Goal: Transaction & Acquisition: Obtain resource

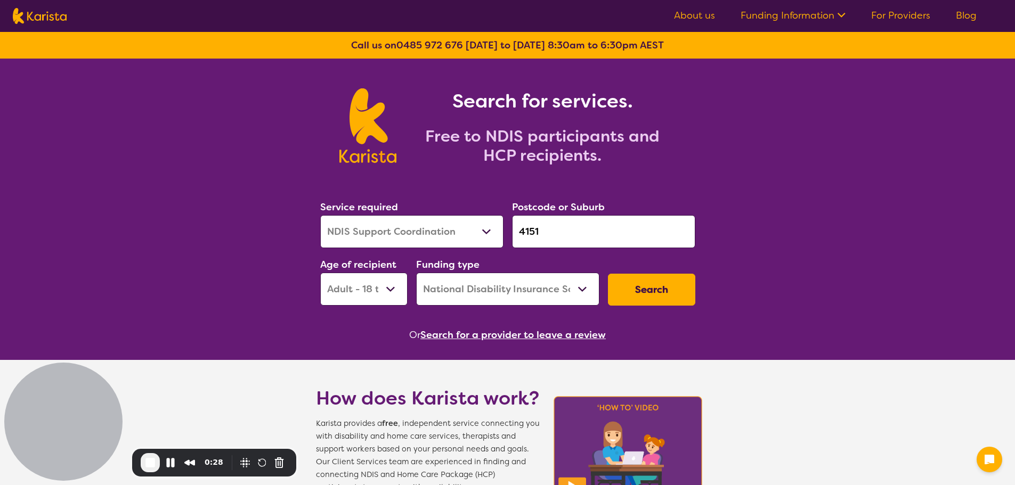
select select "NDIS Support Coordination"
select select "AD"
select select "NDIS"
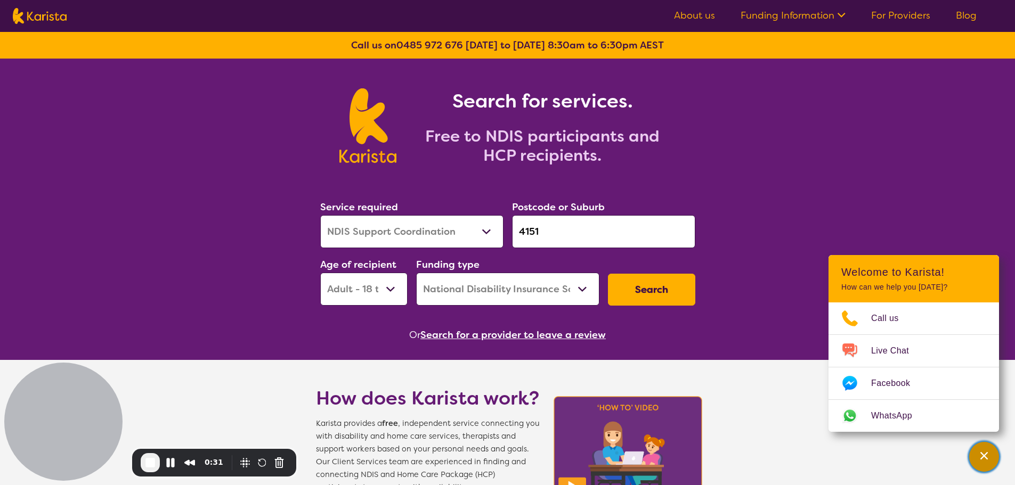
click at [986, 449] on div "Channel Menu" at bounding box center [983, 456] width 21 height 23
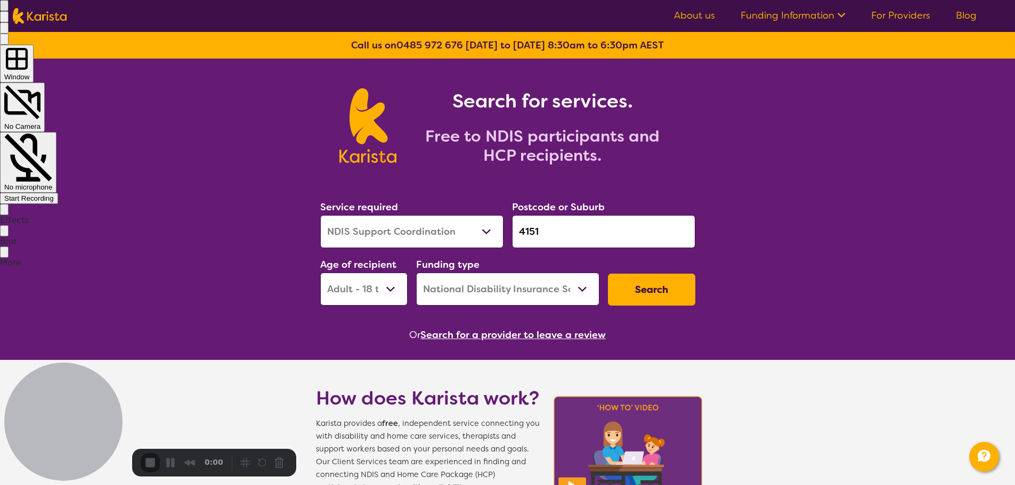
click at [54, 194] on div "Start Recording" at bounding box center [29, 198] width 50 height 8
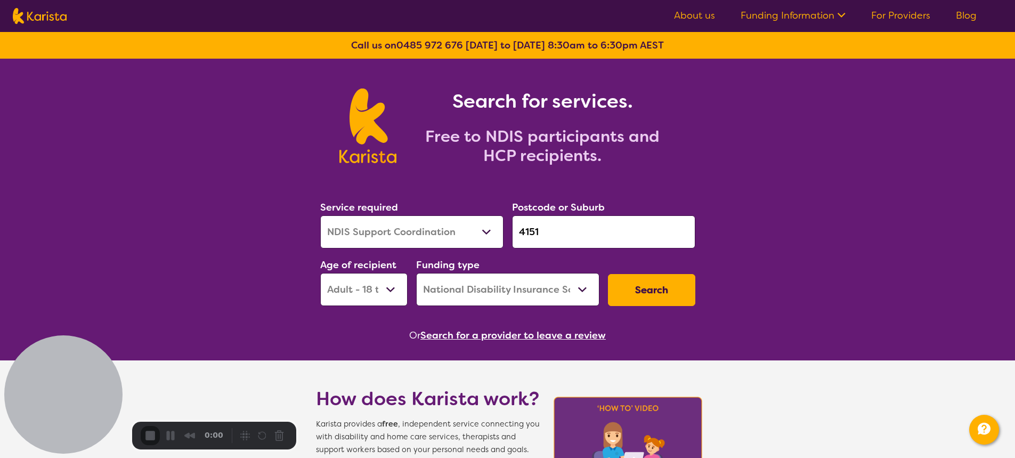
click at [401, 235] on select "Allied Health Assistant Assessment ([MEDICAL_DATA] or [MEDICAL_DATA]) Behaviour…" at bounding box center [411, 231] width 183 height 33
select select "Behaviour support"
click at [320, 215] on select "Allied Health Assistant Assessment ([MEDICAL_DATA] or [MEDICAL_DATA]) Behaviour…" at bounding box center [411, 231] width 183 height 33
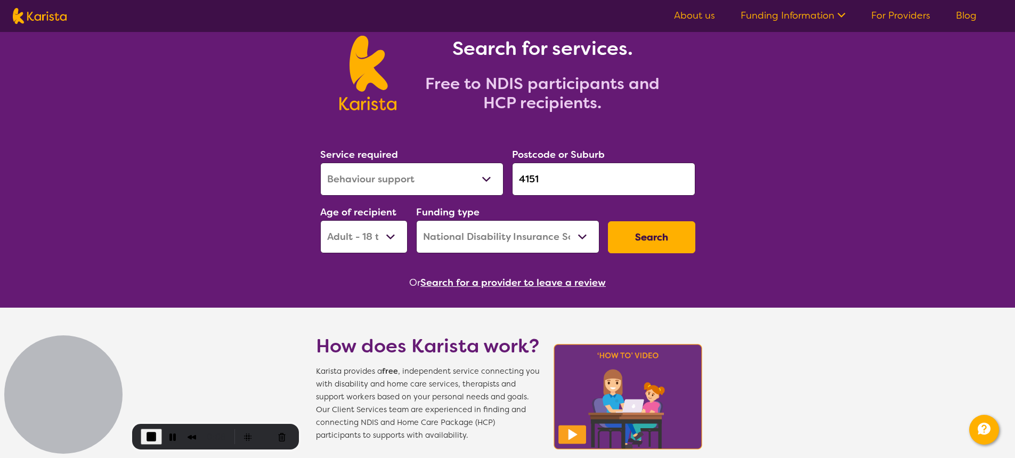
scroll to position [53, 0]
click at [548, 180] on input "4151" at bounding box center [603, 178] width 183 height 33
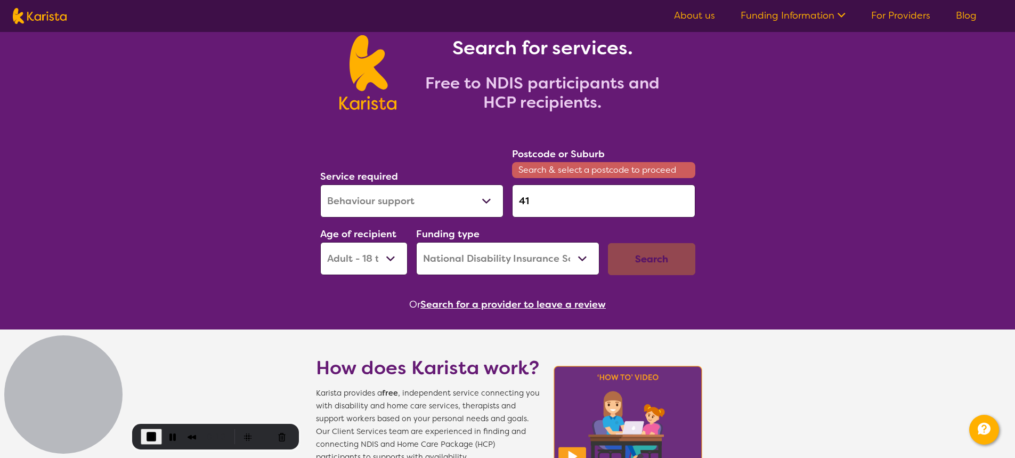
type input "4"
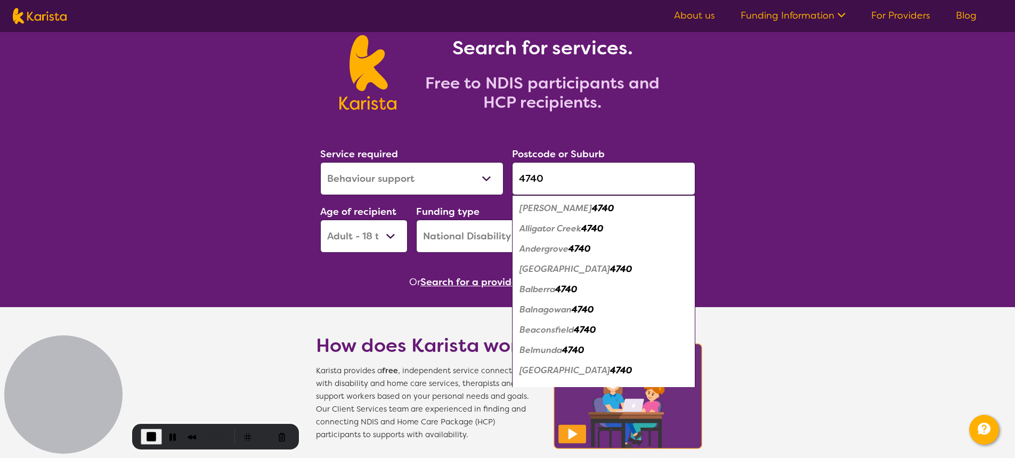
type input "4740"
click at [549, 330] on em "Beaconsfield" at bounding box center [546, 329] width 54 height 11
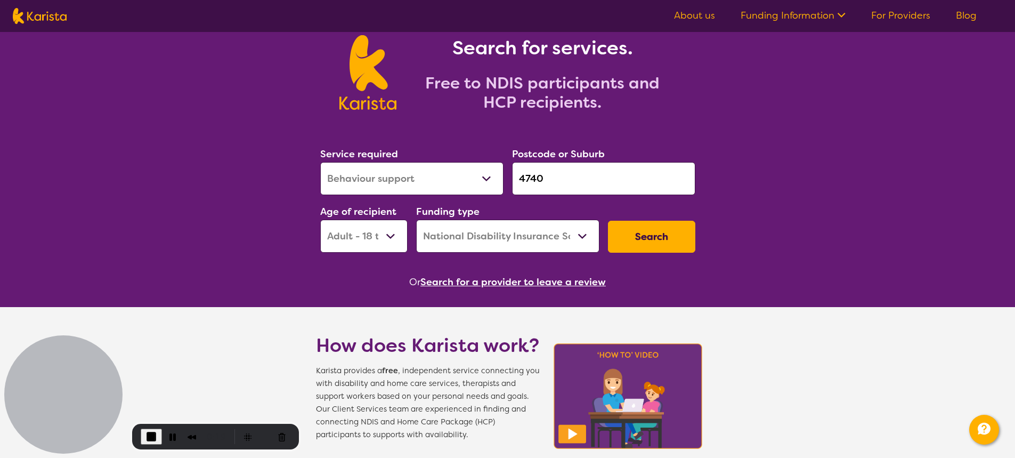
click at [376, 233] on select "Early Childhood - 0 to 9 Child - 10 to 11 Adolescent - 12 to 17 Adult - 18 to 6…" at bounding box center [363, 235] width 87 height 33
select select "EC"
click at [320, 219] on select "Early Childhood - 0 to 9 Child - 10 to 11 Adolescent - 12 to 17 Adult - 18 to 6…" at bounding box center [363, 235] width 87 height 33
click at [658, 240] on button "Search" at bounding box center [651, 237] width 87 height 32
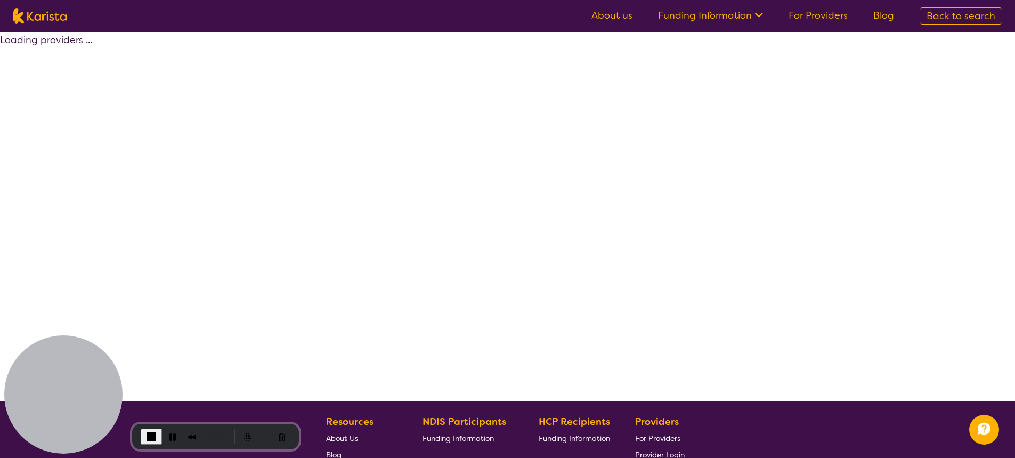
select select "by_score"
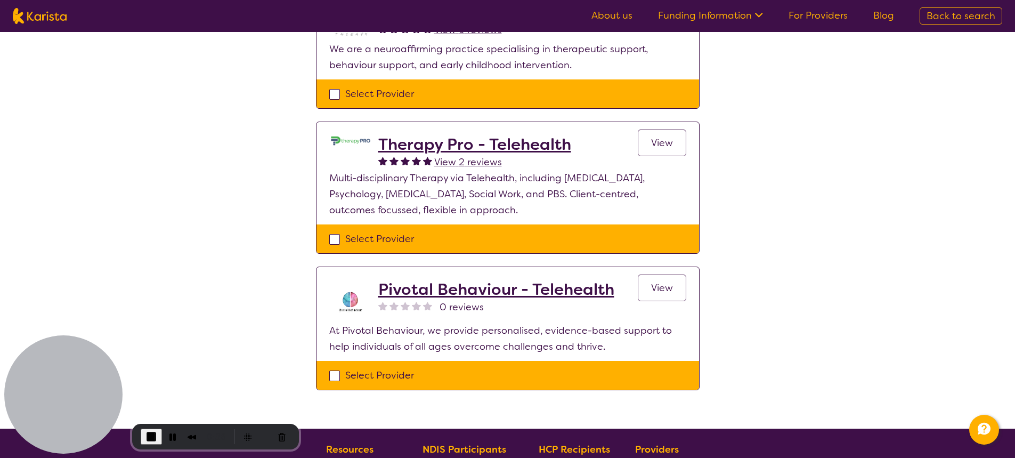
scroll to position [160, 0]
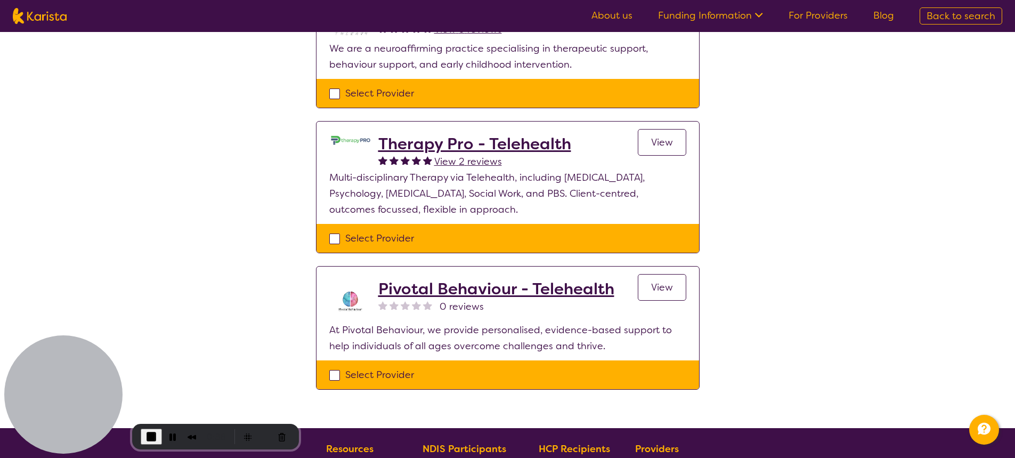
click at [679, 290] on link "View" at bounding box center [662, 287] width 48 height 27
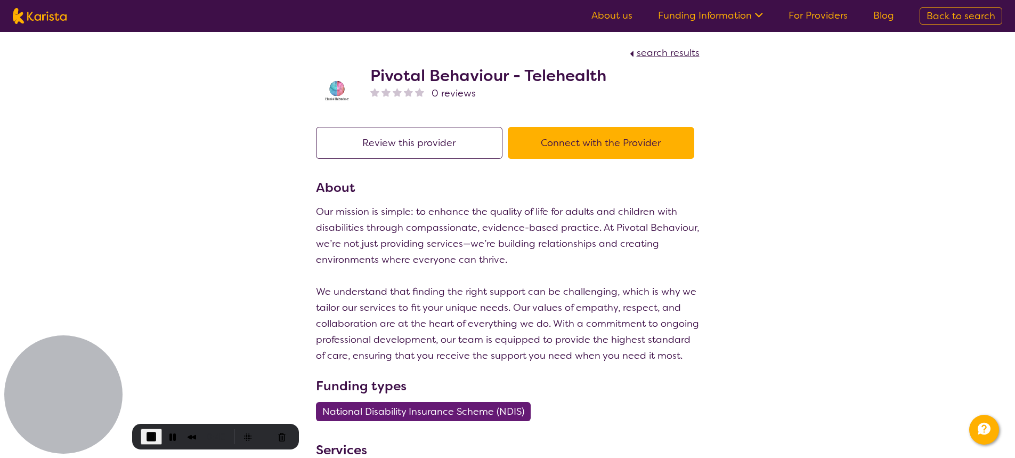
click at [572, 135] on button "Connect with the Provider" at bounding box center [601, 143] width 186 height 32
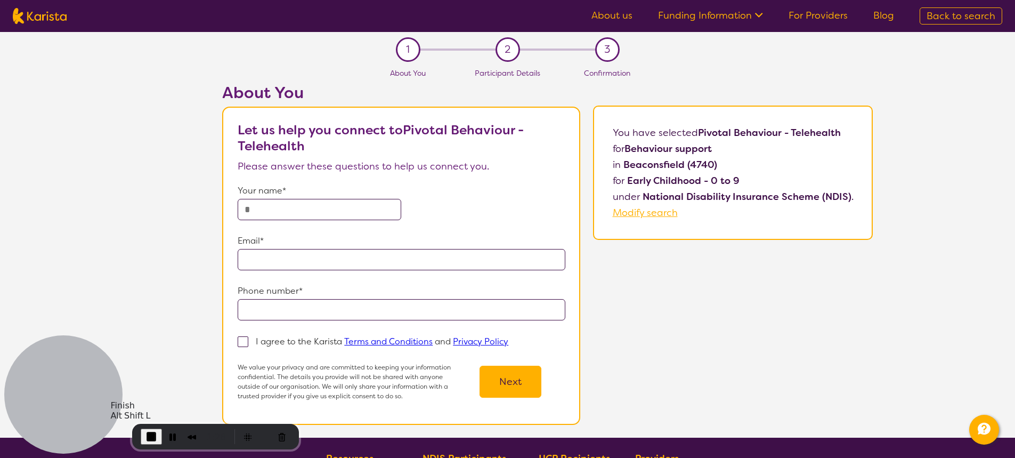
click at [153, 439] on span "End Recording" at bounding box center [151, 436] width 13 height 13
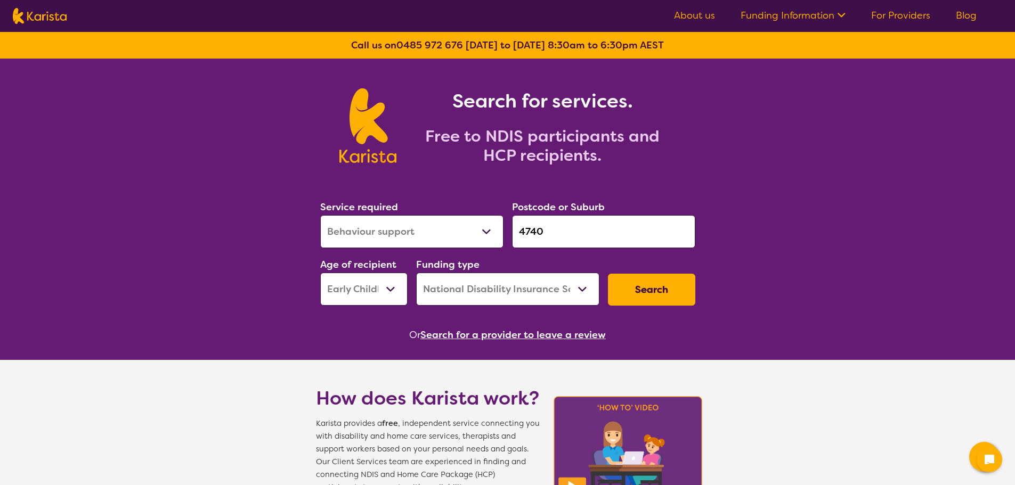
select select "Behaviour support"
select select "EC"
select select "NDIS"
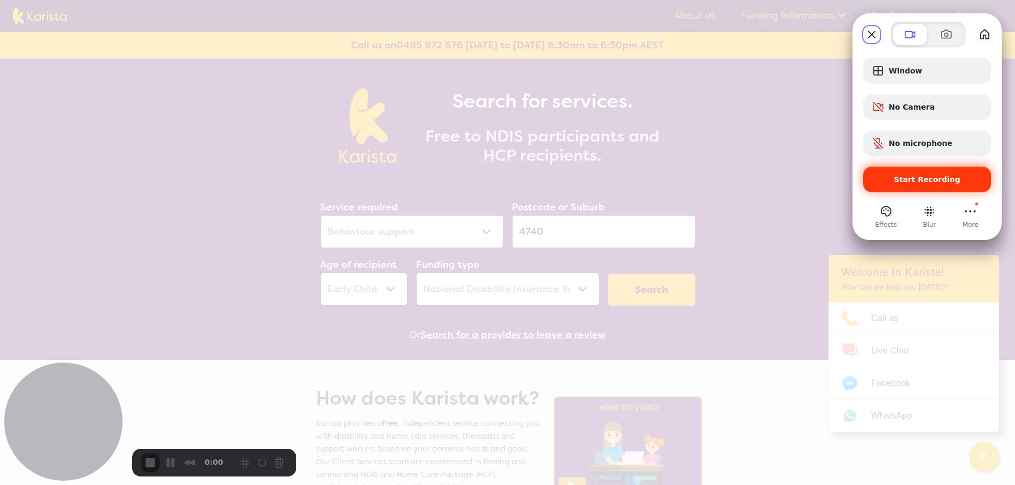
click at [922, 179] on span "Start Recording" at bounding box center [927, 179] width 67 height 9
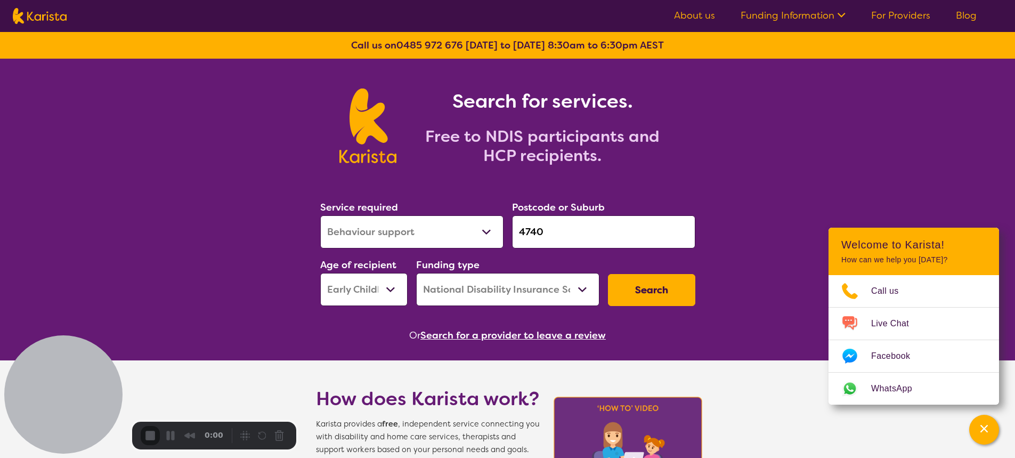
click at [979, 428] on icon "Channel Menu" at bounding box center [984, 428] width 11 height 11
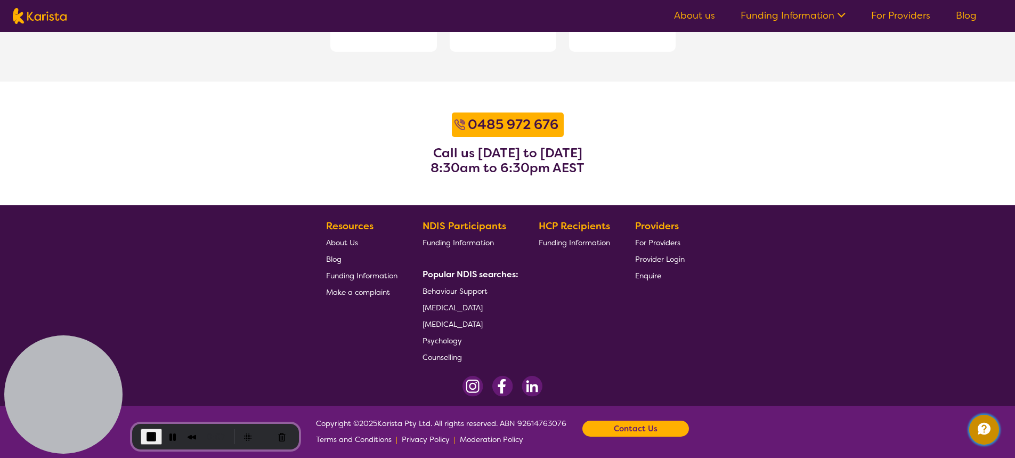
scroll to position [1329, 0]
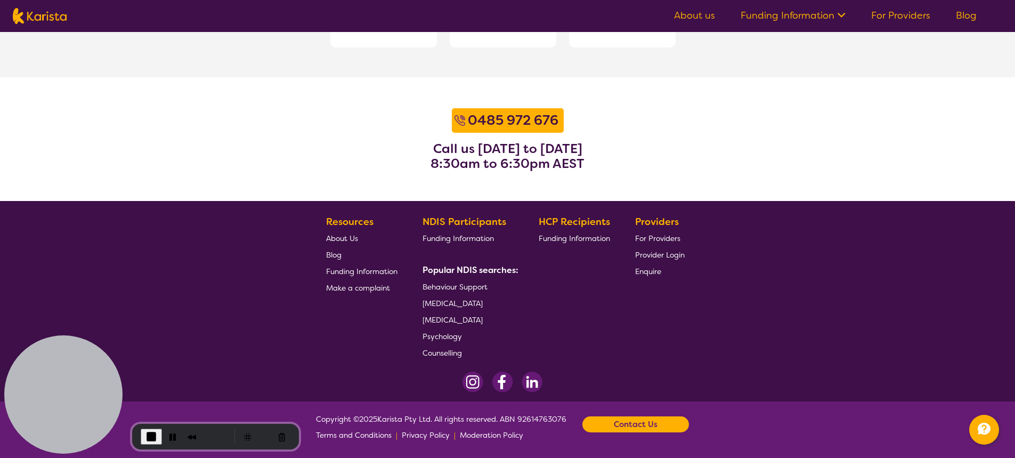
click at [575, 237] on span "Funding Information" at bounding box center [574, 238] width 71 height 10
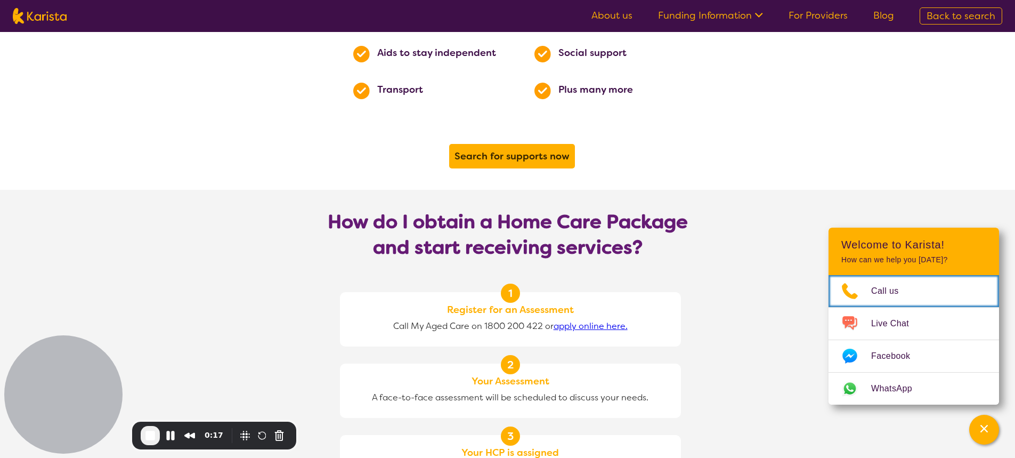
scroll to position [746, 0]
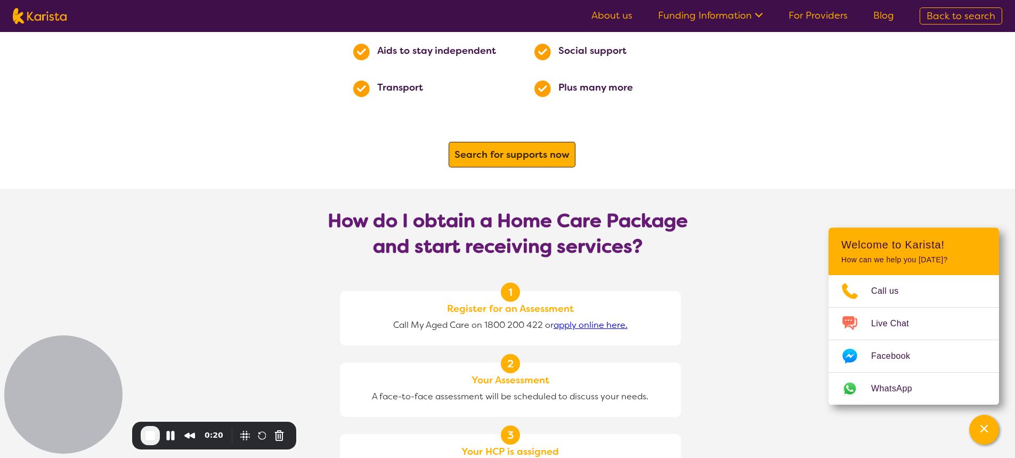
click at [499, 148] on b "Search for supports now" at bounding box center [511, 154] width 115 height 13
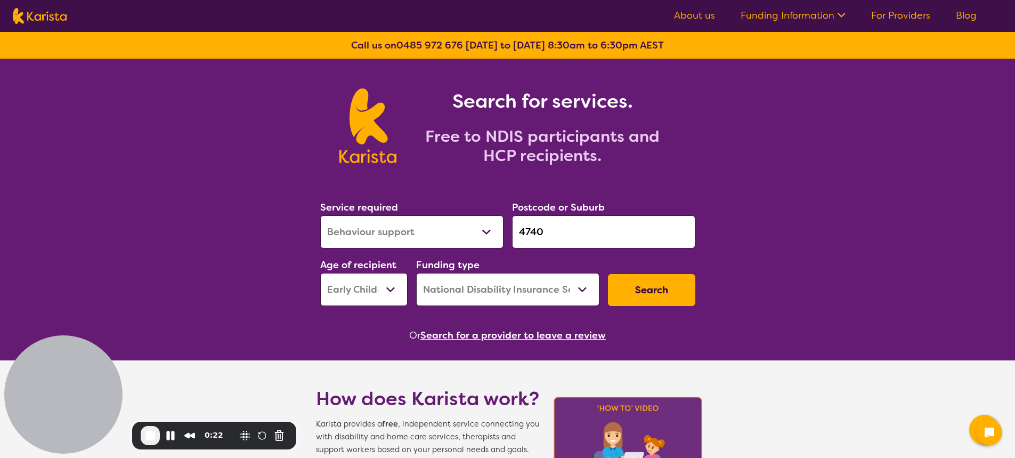
select select "Behaviour support"
select select "EC"
select select "NDIS"
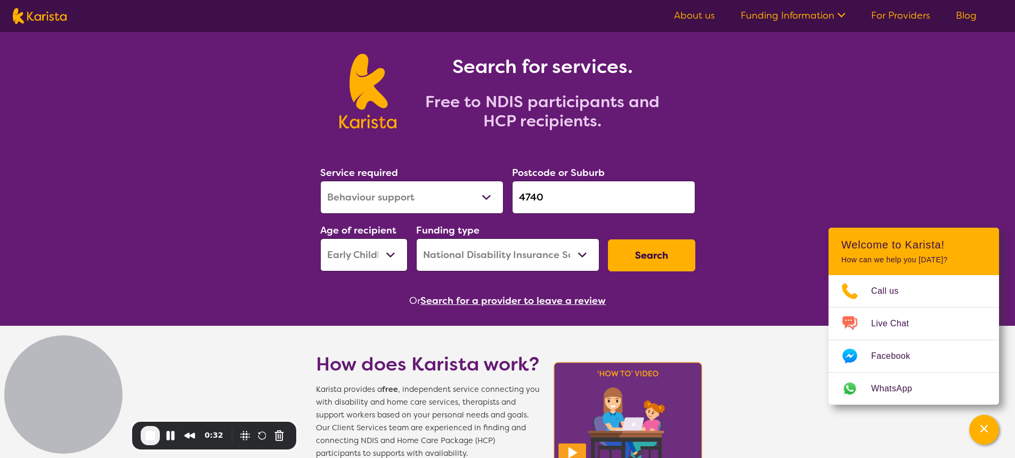
scroll to position [53, 0]
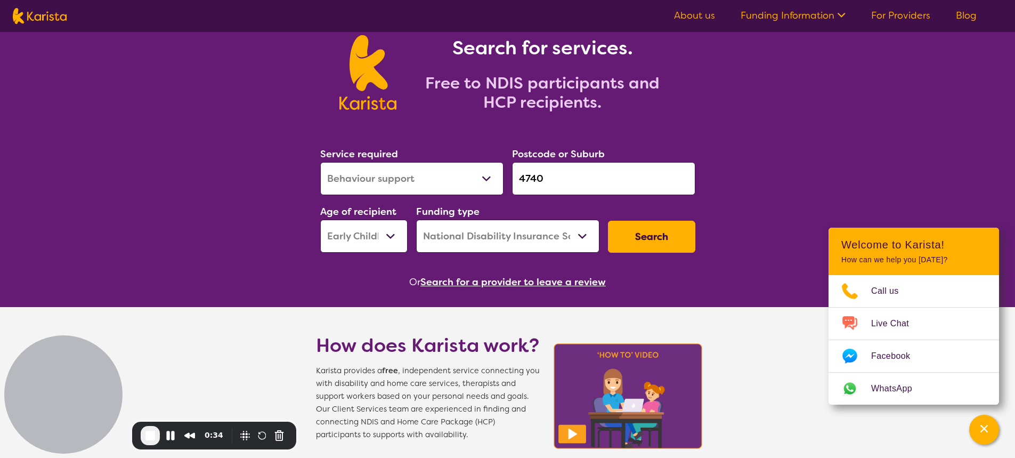
click at [468, 179] on select "Allied Health Assistant Assessment ([MEDICAL_DATA] or [MEDICAL_DATA]) Behaviour…" at bounding box center [411, 178] width 183 height 33
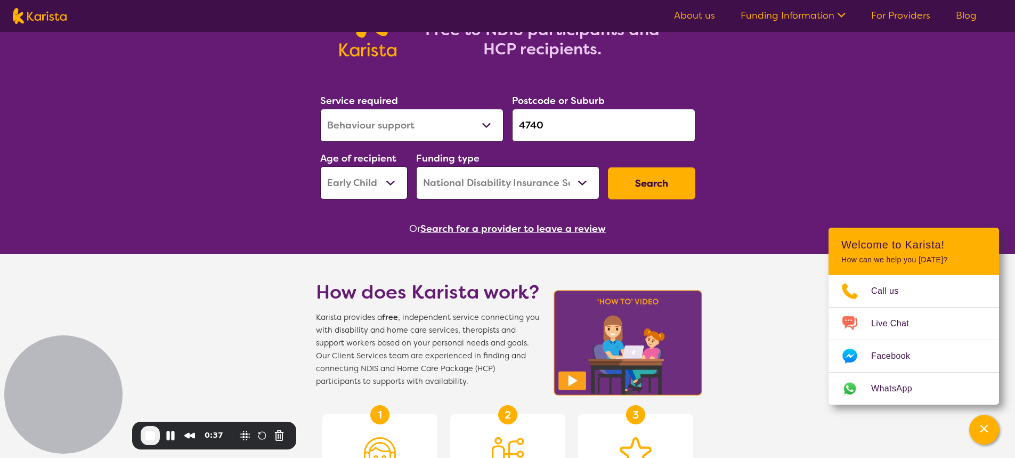
drag, startPoint x: 454, startPoint y: 128, endPoint x: 430, endPoint y: 128, distance: 24.0
click at [454, 128] on select "Allied Health Assistant Assessment ([MEDICAL_DATA] or [MEDICAL_DATA]) Behaviour…" at bounding box center [411, 125] width 183 height 33
select select "Support worker"
click at [320, 109] on select "Allied Health Assistant Assessment ([MEDICAL_DATA] or [MEDICAL_DATA]) Behaviour…" at bounding box center [411, 125] width 183 height 33
click at [387, 186] on select "Early Childhood - 0 to 9 Child - 10 to 11 Adolescent - 12 to 17 Adult - 18 to 6…" at bounding box center [363, 182] width 87 height 33
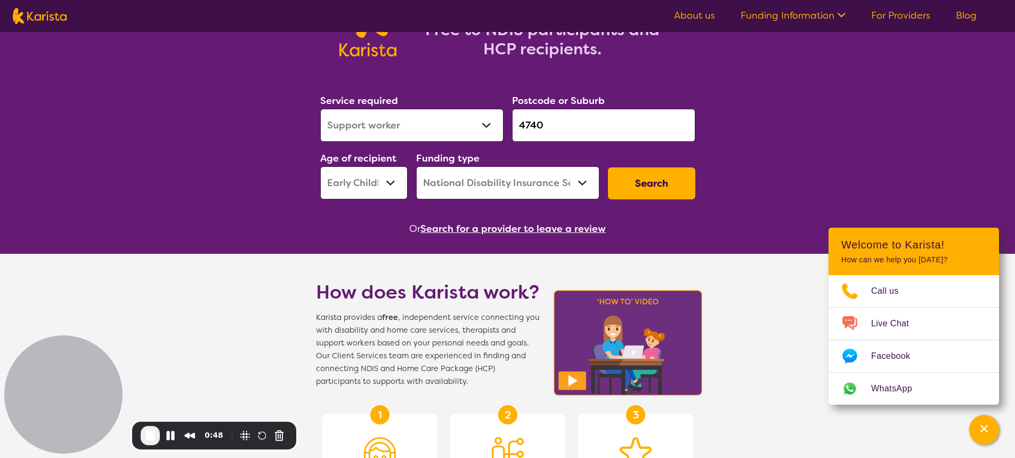
select select "AG"
click at [320, 166] on select "Early Childhood - 0 to 9 Child - 10 to 11 Adolescent - 12 to 17 Adult - 18 to 6…" at bounding box center [363, 182] width 87 height 33
click at [510, 184] on select "Home Care Package (HCP) National Disability Insurance Scheme (NDIS) I don't know" at bounding box center [507, 182] width 183 height 33
select select "HCP"
click at [416, 166] on select "Home Care Package (HCP) National Disability Insurance Scheme (NDIS) I don't know" at bounding box center [507, 182] width 183 height 33
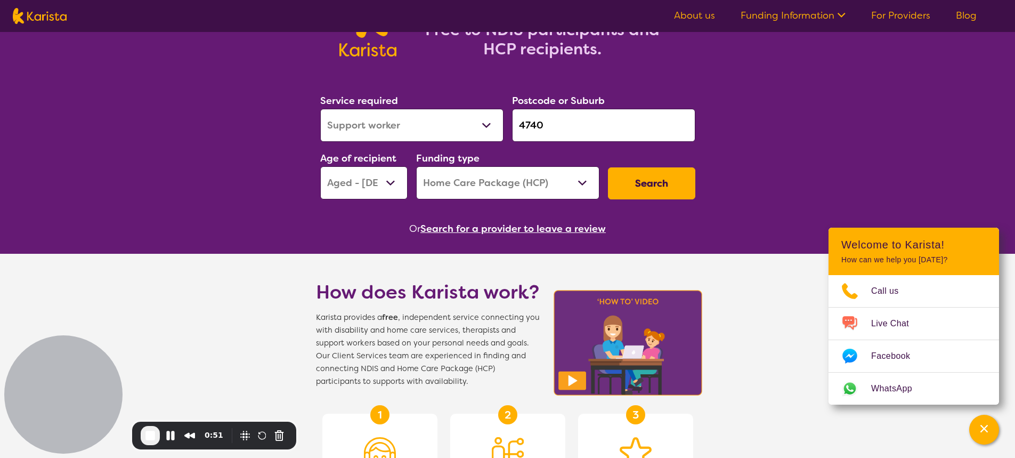
click at [666, 180] on button "Search" at bounding box center [651, 183] width 87 height 32
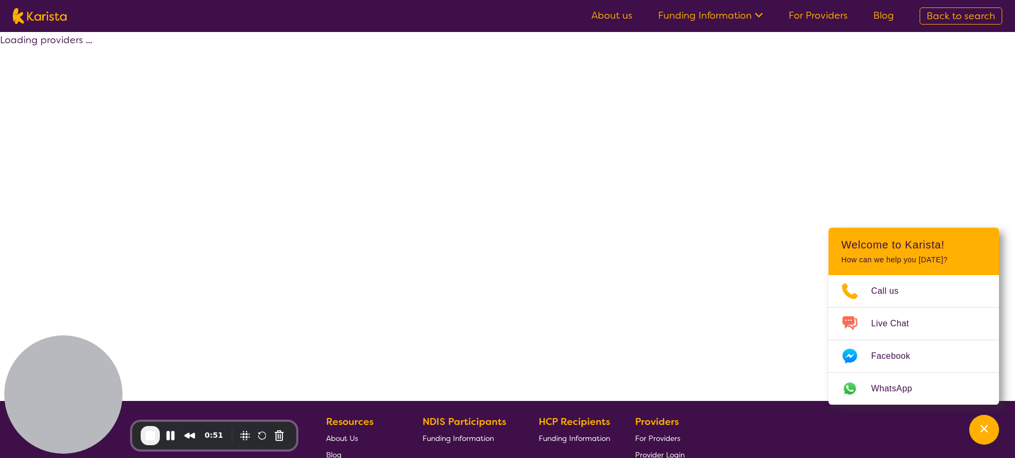
select select "HCP"
select select "Support worker"
select select "AG"
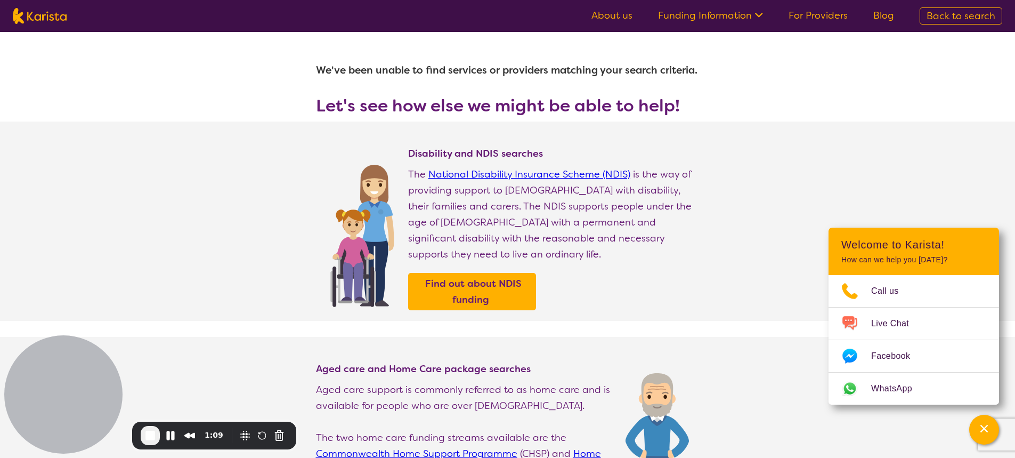
click at [705, 14] on link "Funding Information" at bounding box center [710, 15] width 105 height 13
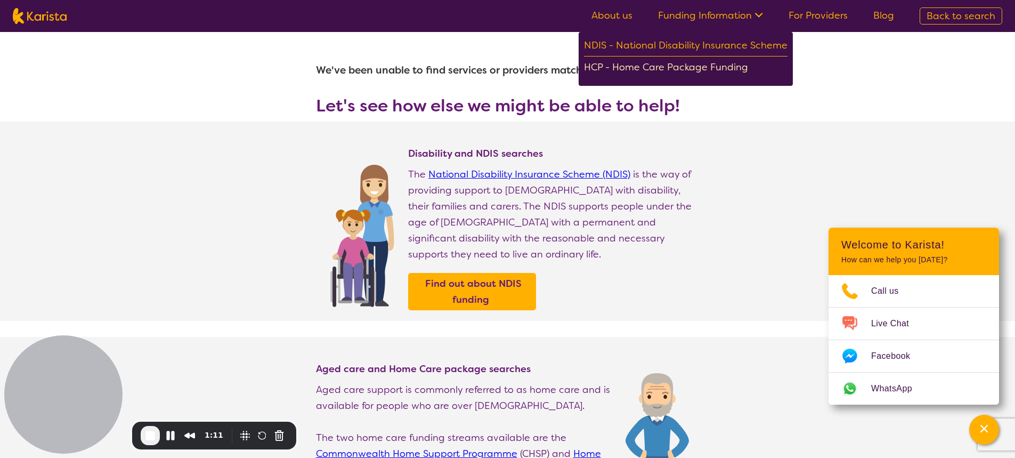
click at [612, 68] on div "HCP - Home Care Package Funding" at bounding box center [685, 68] width 203 height 19
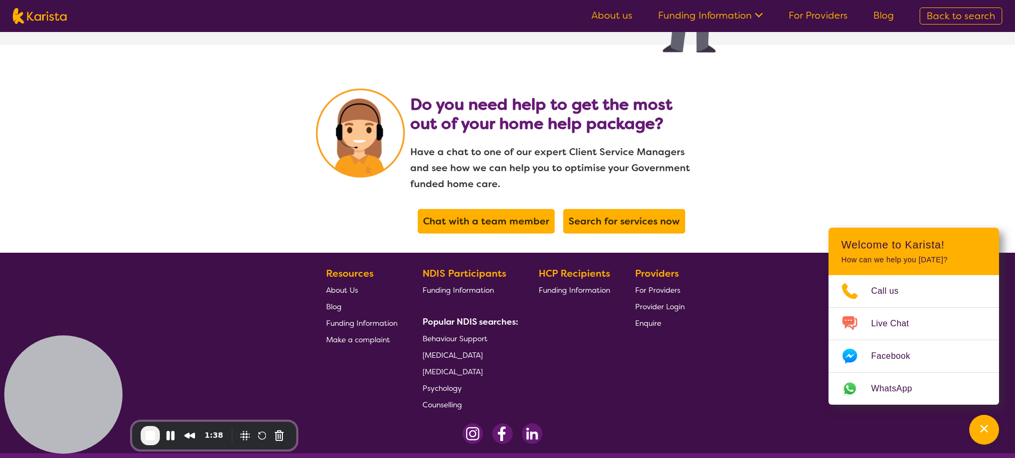
scroll to position [2228, 0]
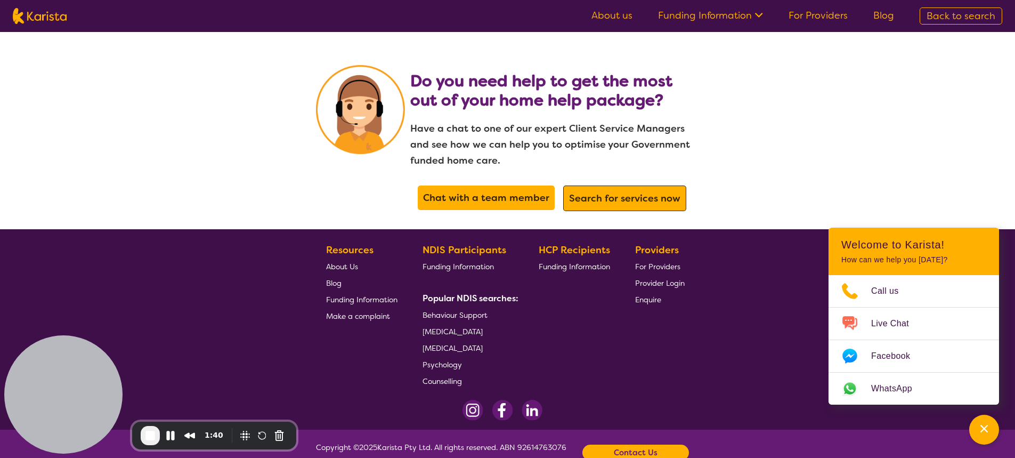
click at [642, 192] on b "Search for services now" at bounding box center [624, 198] width 111 height 13
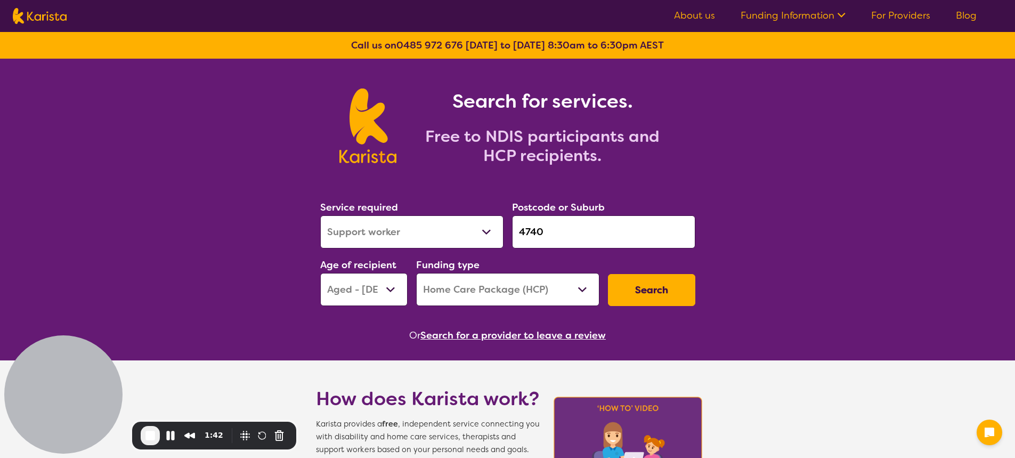
select select "Support worker"
select select "AG"
select select "HCP"
click at [423, 232] on select "Allied Health Assistant Assessment ([MEDICAL_DATA] or [MEDICAL_DATA]) Behaviour…" at bounding box center [411, 231] width 183 height 33
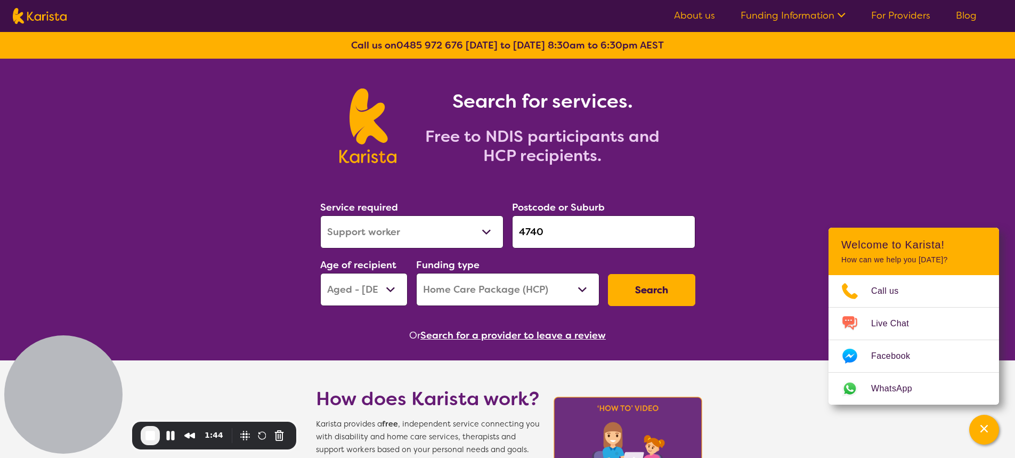
drag, startPoint x: 433, startPoint y: 232, endPoint x: 430, endPoint y: 220, distance: 12.0
click at [433, 232] on select "Allied Health Assistant Assessment (ADHD or Autism) Behaviour support Counselli…" at bounding box center [411, 231] width 183 height 33
select select "Home Care Package Provider"
click at [320, 215] on select "Allied Health Assistant Assessment (ADHD or Autism) Behaviour support Counselli…" at bounding box center [411, 231] width 183 height 33
click at [475, 291] on select "Home Care Package - Level 1 Home Care Package - Level 2 Home Care Package - Lev…" at bounding box center [507, 289] width 183 height 33
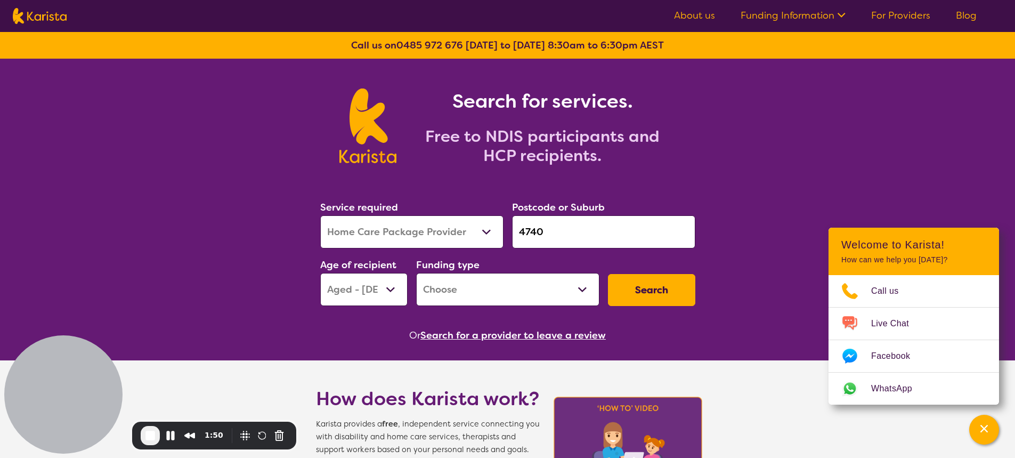
select select "i-don-t-know"
click at [416, 273] on select "Home Care Package - Level 1 Home Care Package - Level 2 Home Care Package - Lev…" at bounding box center [507, 289] width 183 height 33
click at [657, 282] on button "Search" at bounding box center [651, 290] width 87 height 32
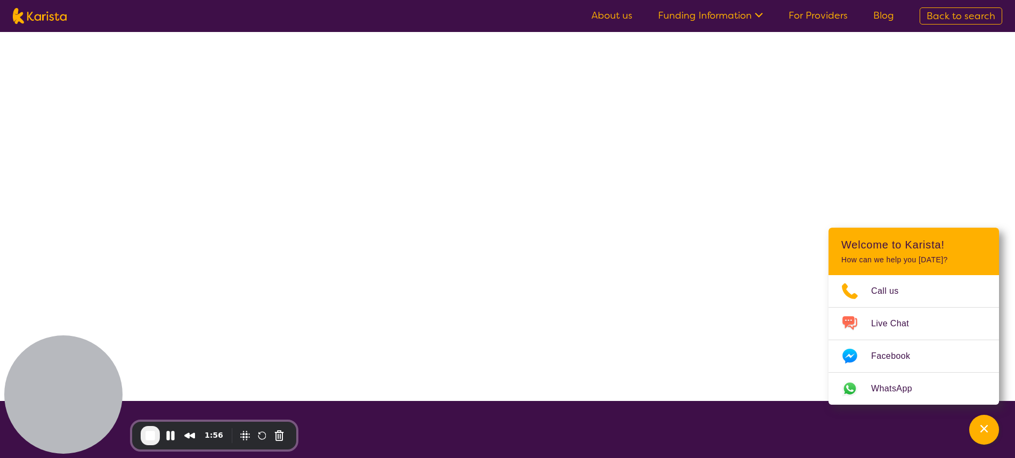
select select "Home Care Package Provider"
select select "AG"
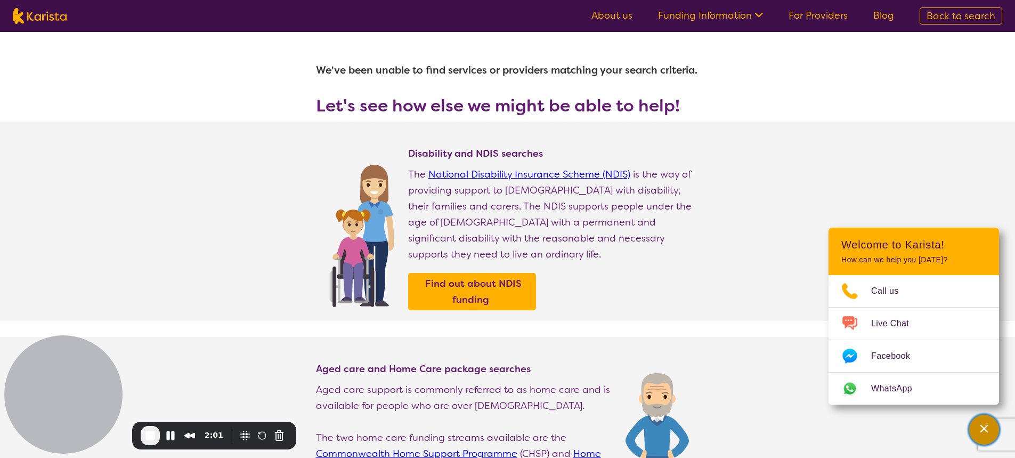
click at [982, 426] on icon "Channel Menu" at bounding box center [983, 428] width 7 height 7
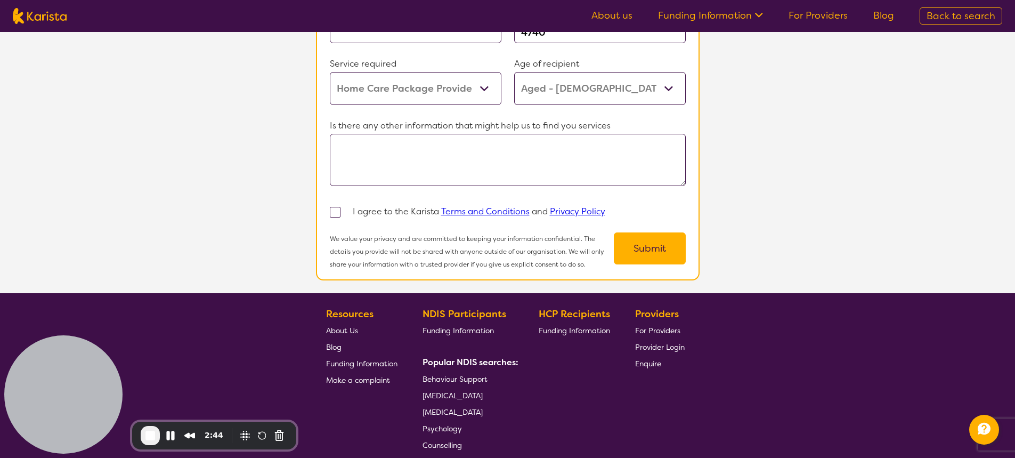
scroll to position [906, 0]
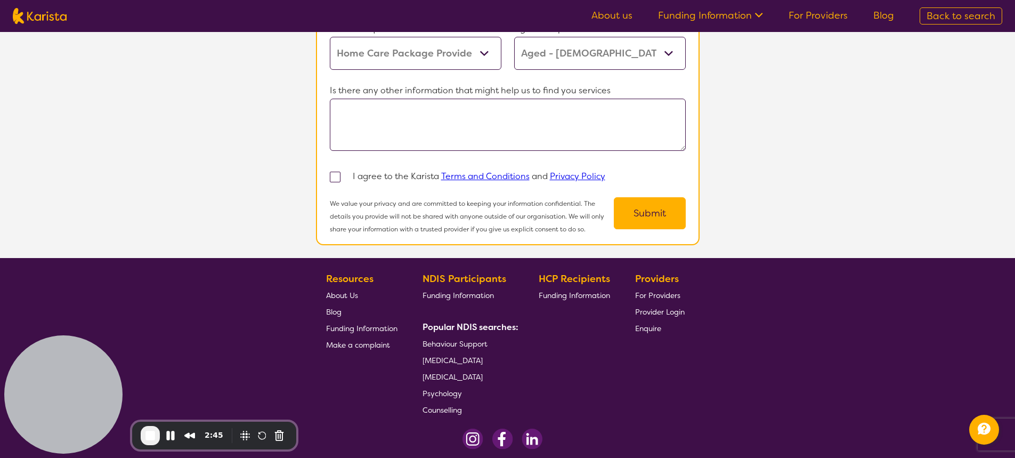
click at [44, 16] on img at bounding box center [40, 16] width 54 height 16
select select "Home Care Package Provider"
select select "AG"
select select "i-don-t-know"
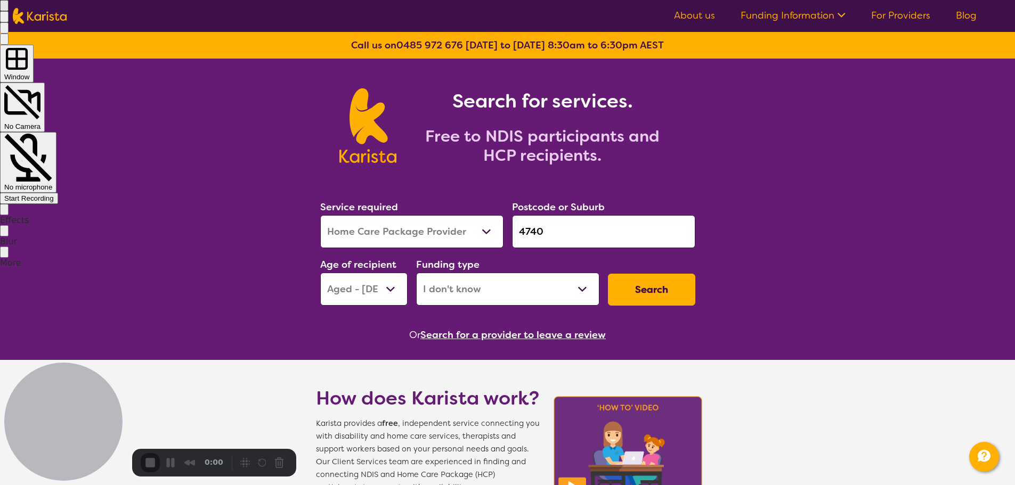
click at [54, 194] on span "Start Recording" at bounding box center [29, 198] width 50 height 8
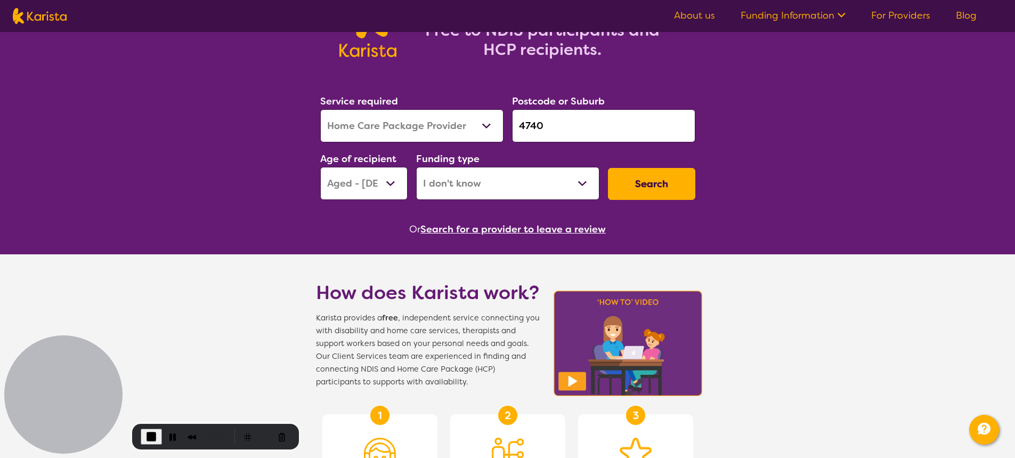
scroll to position [107, 0]
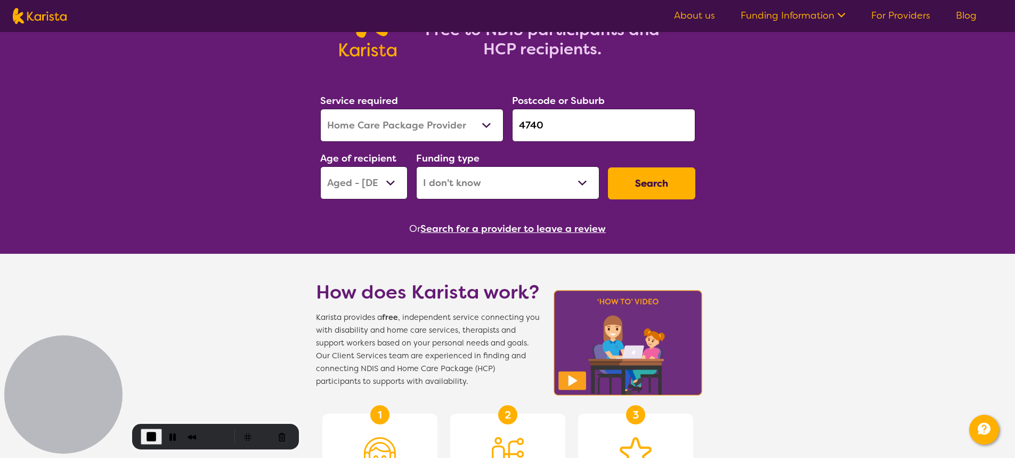
click at [488, 134] on select "Allied Health Assistant Assessment (ADHD or Autism) Behaviour support Counselli…" at bounding box center [411, 125] width 183 height 33
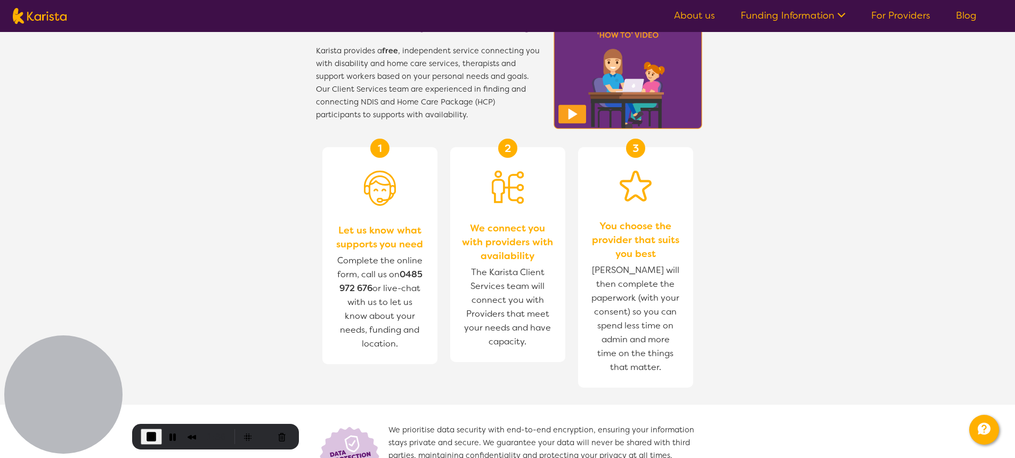
scroll to position [320, 0]
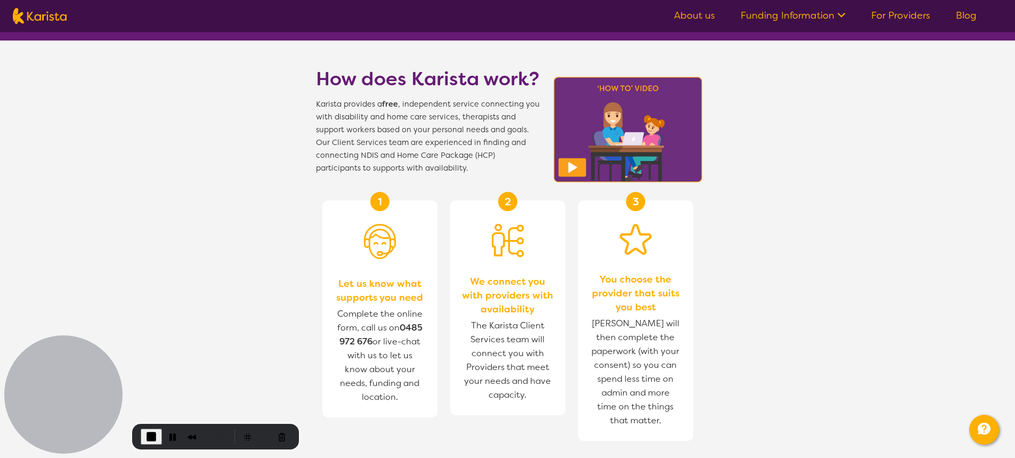
click at [373, 230] on img at bounding box center [380, 241] width 32 height 35
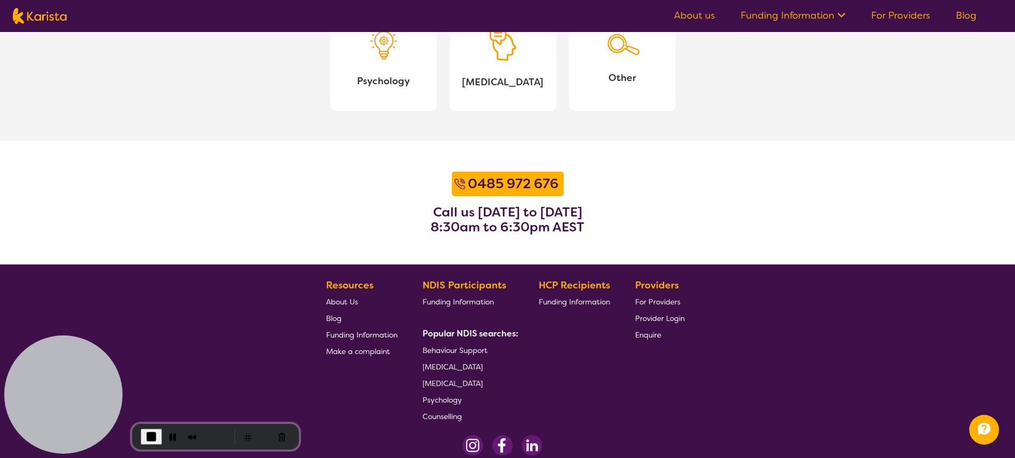
scroll to position [1329, 0]
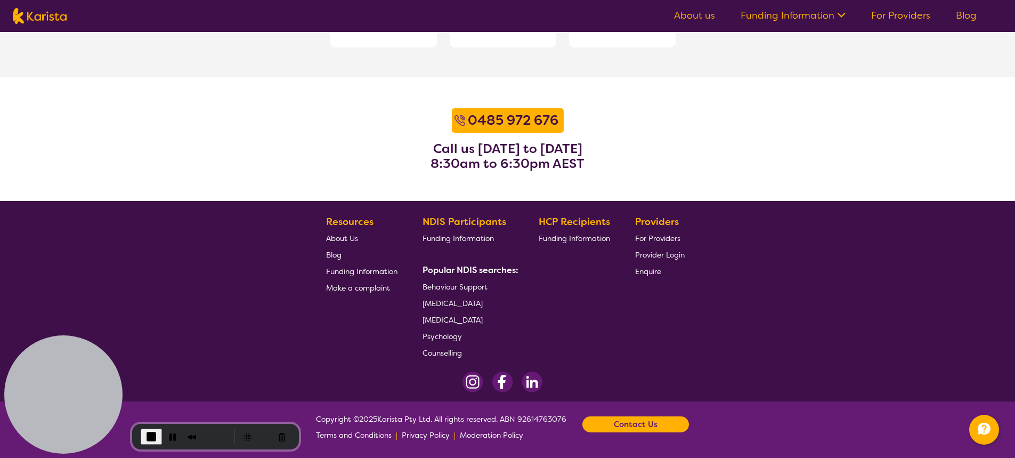
click at [652, 420] on b "Contact Us" at bounding box center [636, 424] width 44 height 16
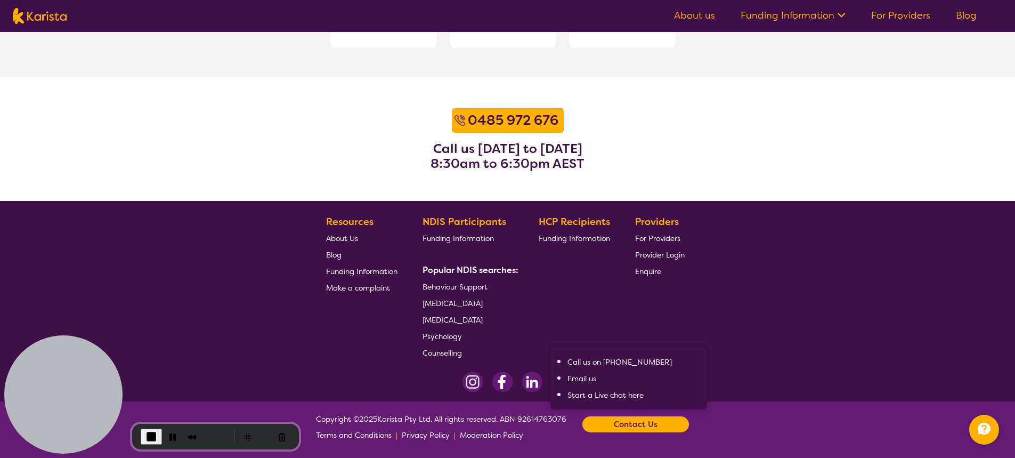
click at [632, 391] on link "Start a Live chat here" at bounding box center [605, 395] width 76 height 10
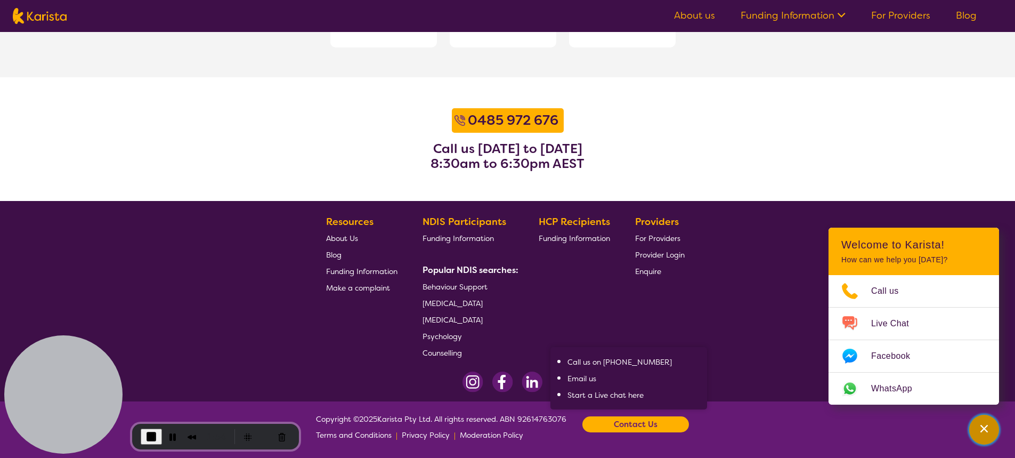
click at [986, 427] on icon "Channel Menu" at bounding box center [984, 428] width 11 height 11
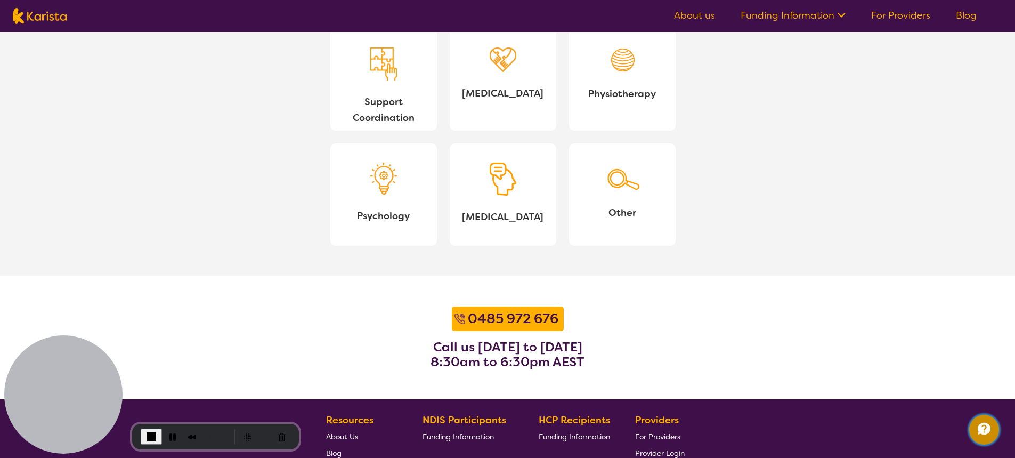
scroll to position [1115, 0]
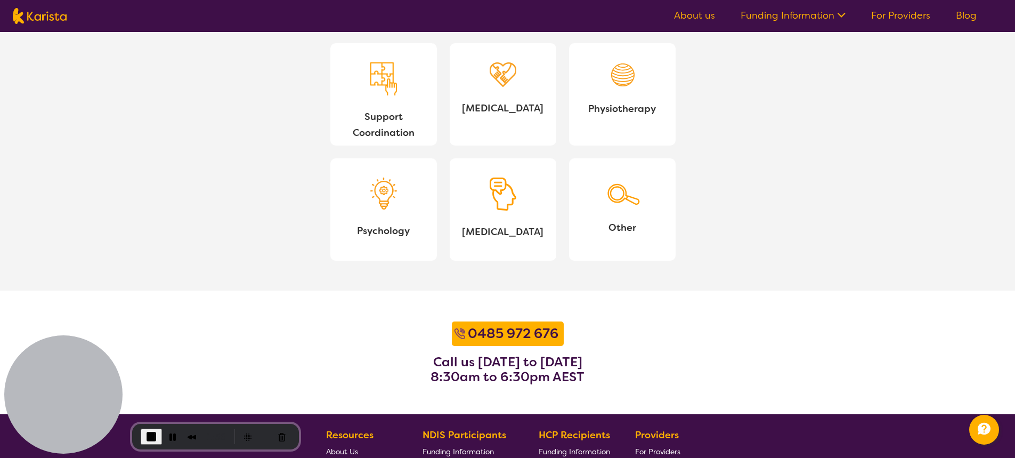
click at [634, 243] on link "Other" at bounding box center [622, 209] width 107 height 102
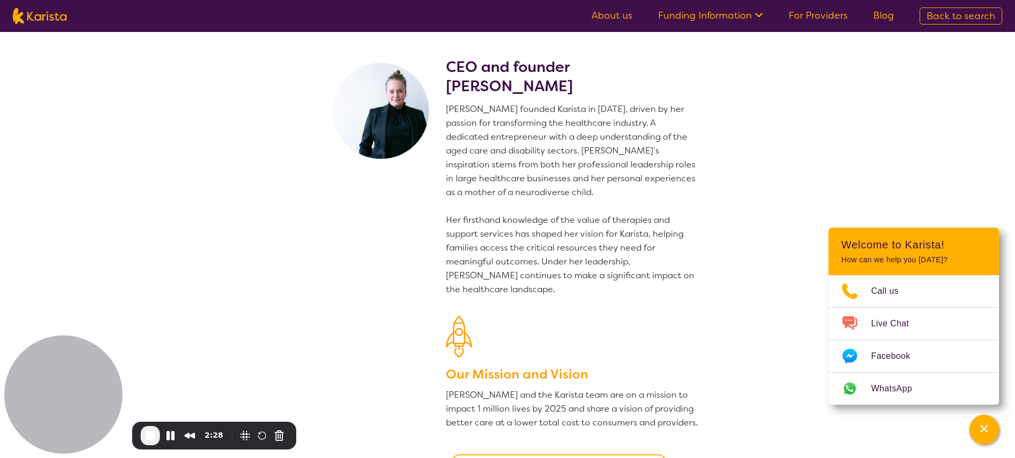
click at [147, 436] on span "End Recording" at bounding box center [150, 435] width 13 height 13
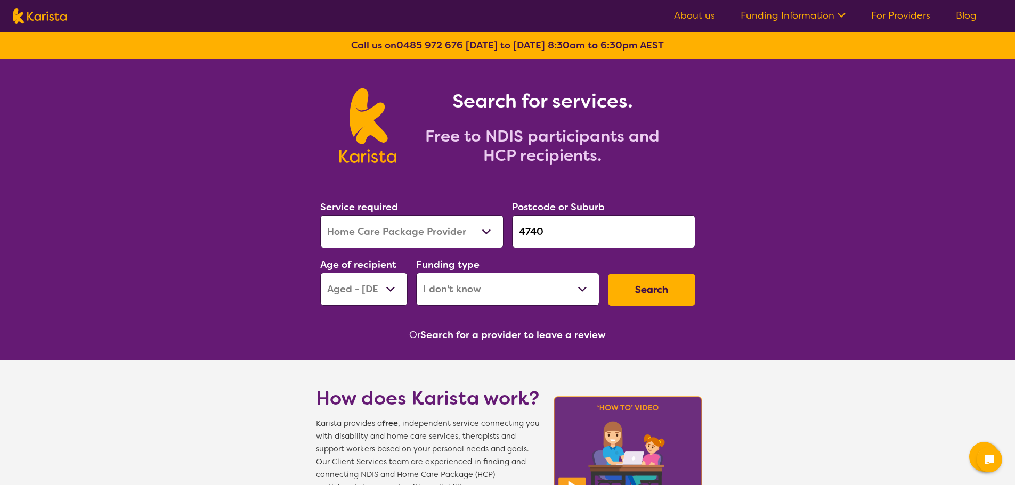
select select "Home Care Package Provider"
select select "AG"
select select "i-don-t-know"
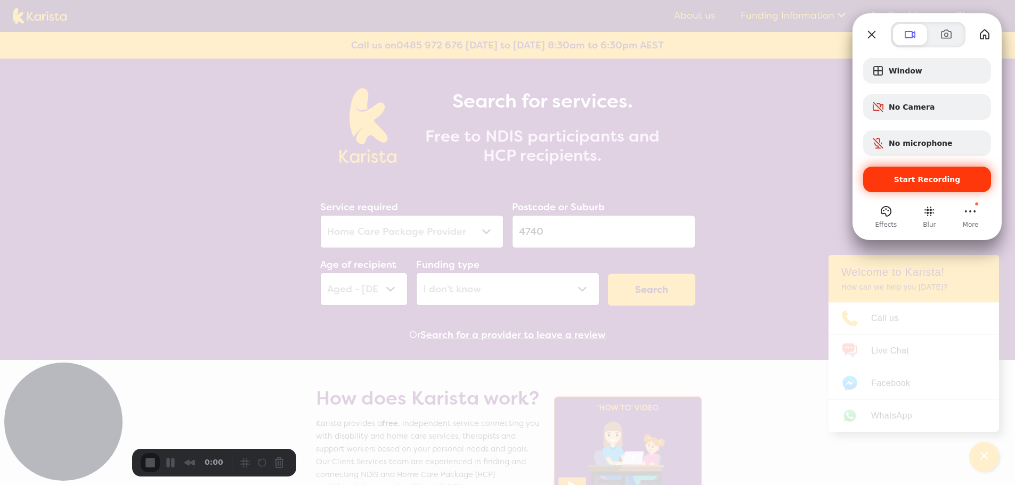
click at [960, 186] on div "Start Recording" at bounding box center [927, 180] width 128 height 26
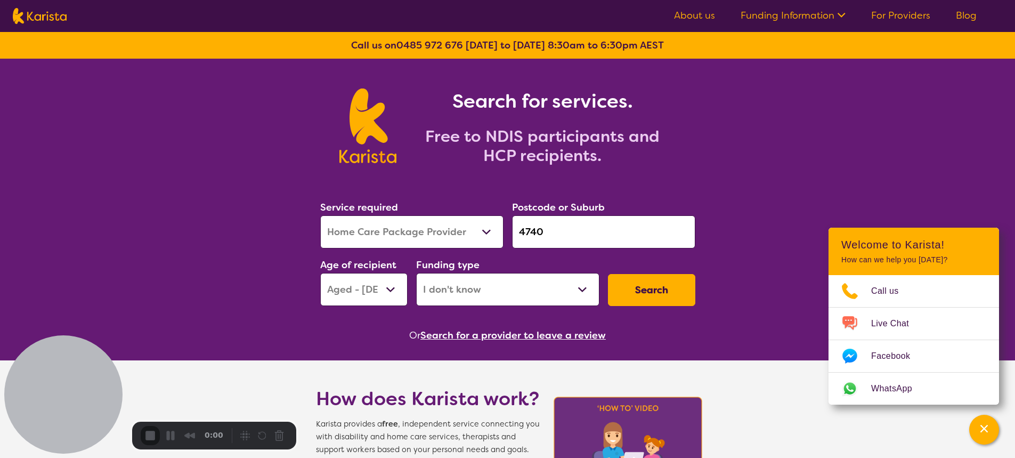
click at [493, 236] on select "Allied Health Assistant Assessment (ADHD or Autism) Behaviour support Counselli…" at bounding box center [411, 231] width 183 height 33
click at [643, 119] on div "Search for services. Free to NDIS participants and HCP recipients." at bounding box center [535, 126] width 279 height 77
click at [237, 36] on div "Call us on 0485 972 676 Monday to Friday 8:30am to 6:30pm AEST" at bounding box center [507, 45] width 1015 height 27
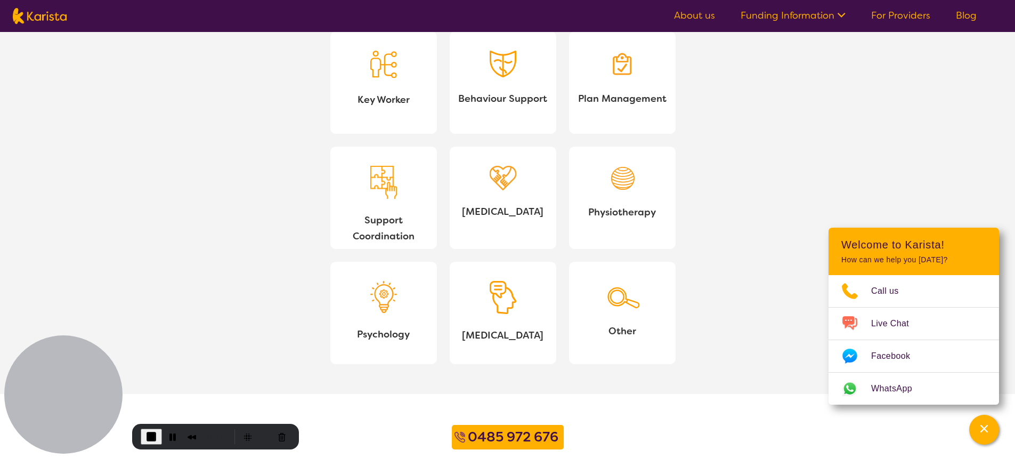
scroll to position [1065, 0]
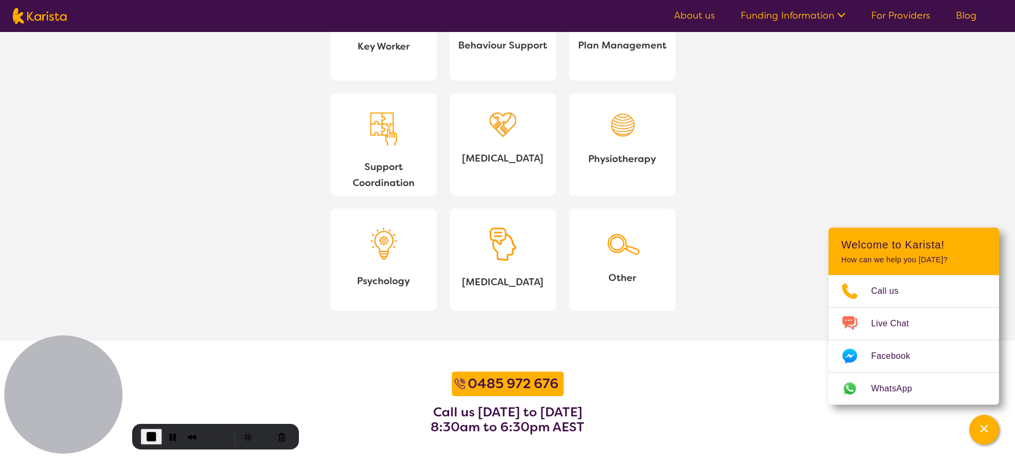
click at [645, 286] on span "Other" at bounding box center [621, 278] width 89 height 16
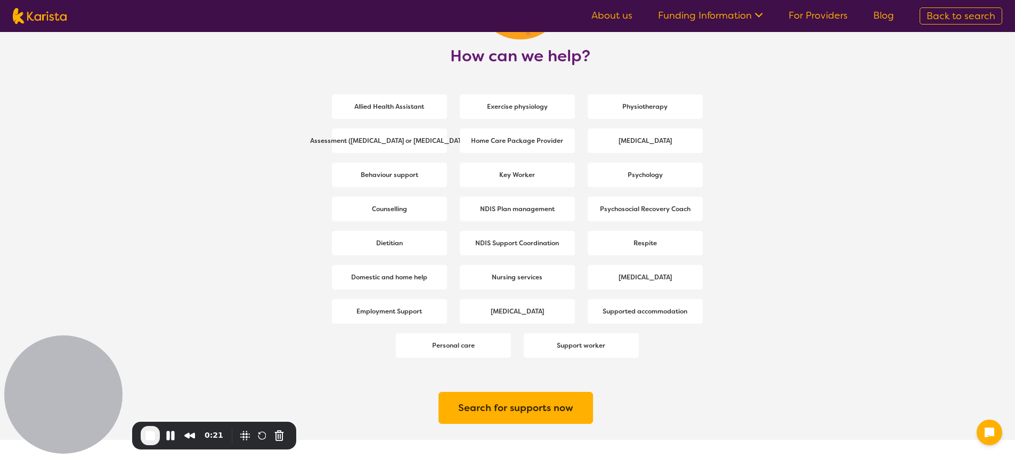
scroll to position [1447, 0]
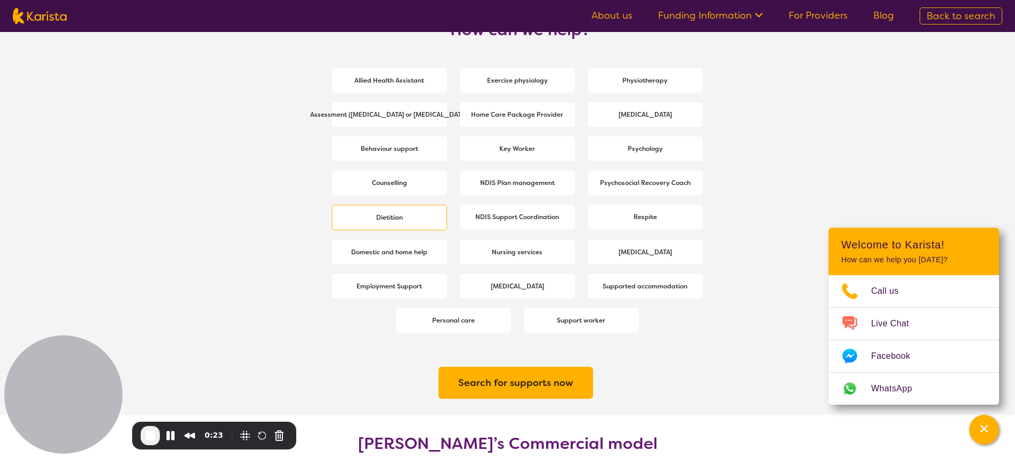
click at [389, 221] on b "Dietitian" at bounding box center [389, 217] width 27 height 9
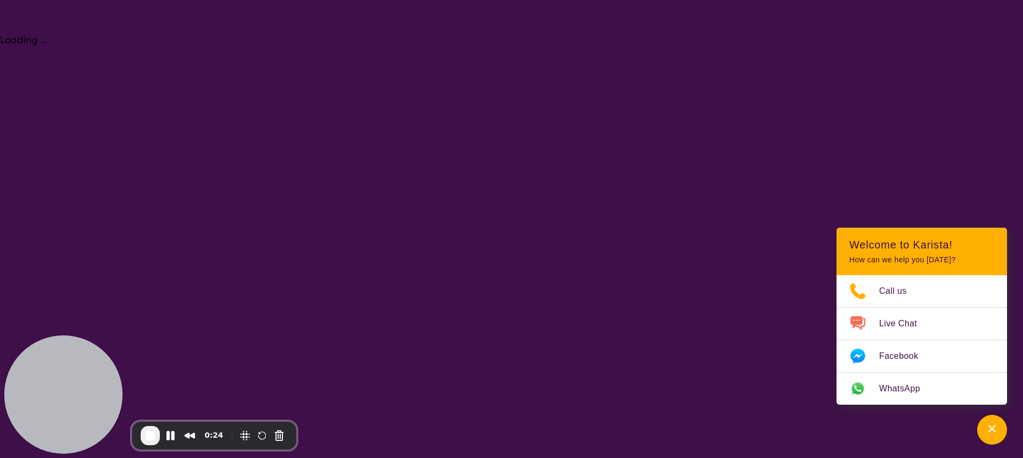
select select "Dietitian"
select select "AG"
select select "NDIS"
select select "Dietitian"
select select "AG"
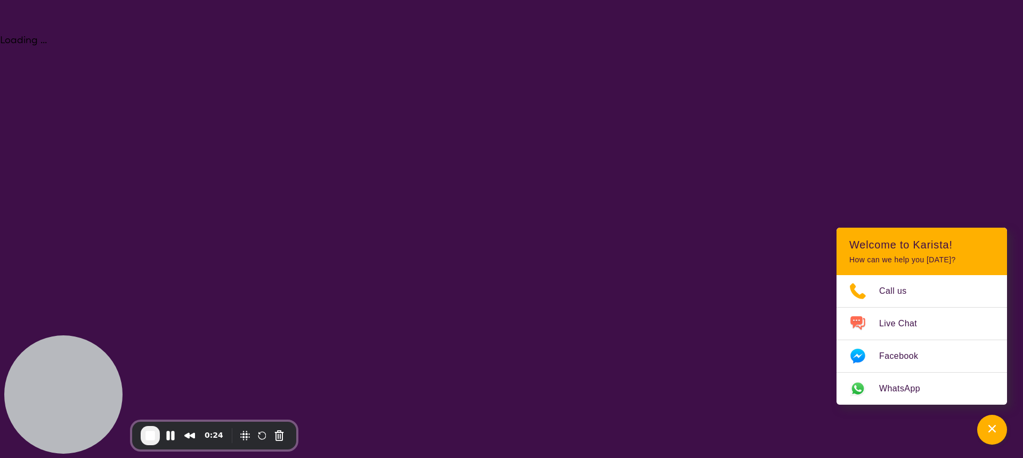
select select "NDIS"
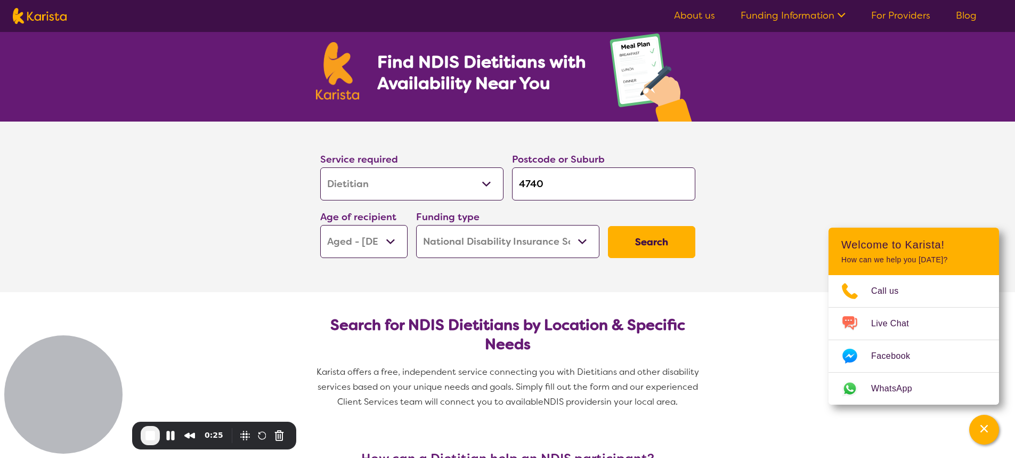
scroll to position [53, 0]
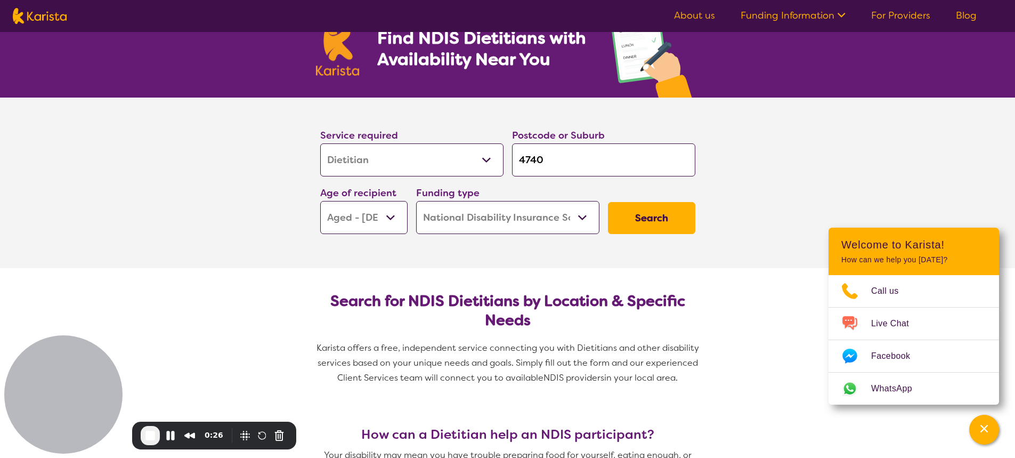
click at [390, 215] on select "Early Childhood - 0 to 9 Child - 10 to 11 Adolescent - 12 to 17 Adult - 18 to 6…" at bounding box center [363, 217] width 87 height 33
select select "AD"
click at [320, 201] on select "Early Childhood - 0 to 9 Child - 10 to 11 Adolescent - 12 to 17 Adult - 18 to 6…" at bounding box center [363, 217] width 87 height 33
select select "AD"
click at [492, 224] on select "Home Care Package (HCP) National Disability Insurance Scheme (NDIS) I don't know" at bounding box center [507, 217] width 183 height 33
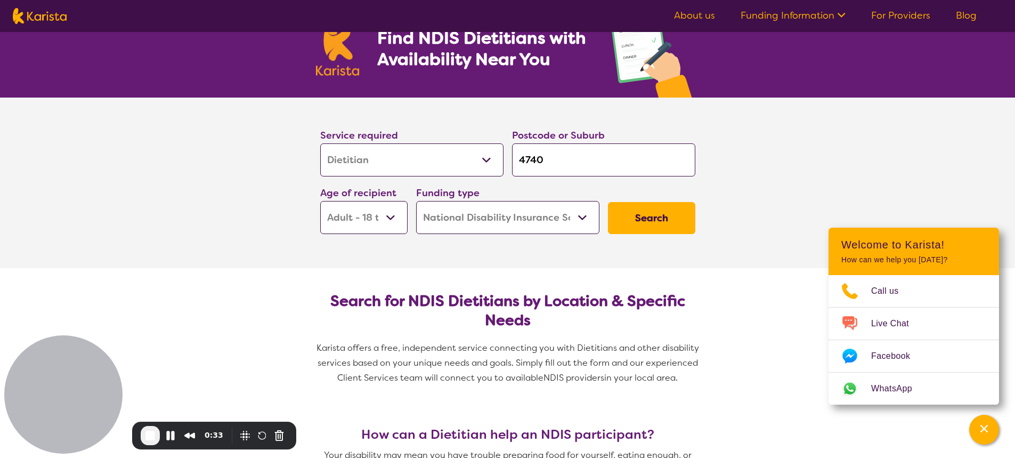
click at [492, 224] on select "Home Care Package (HCP) National Disability Insurance Scheme (NDIS) I don't know" at bounding box center [507, 217] width 183 height 33
click at [656, 230] on button "Search" at bounding box center [651, 218] width 87 height 32
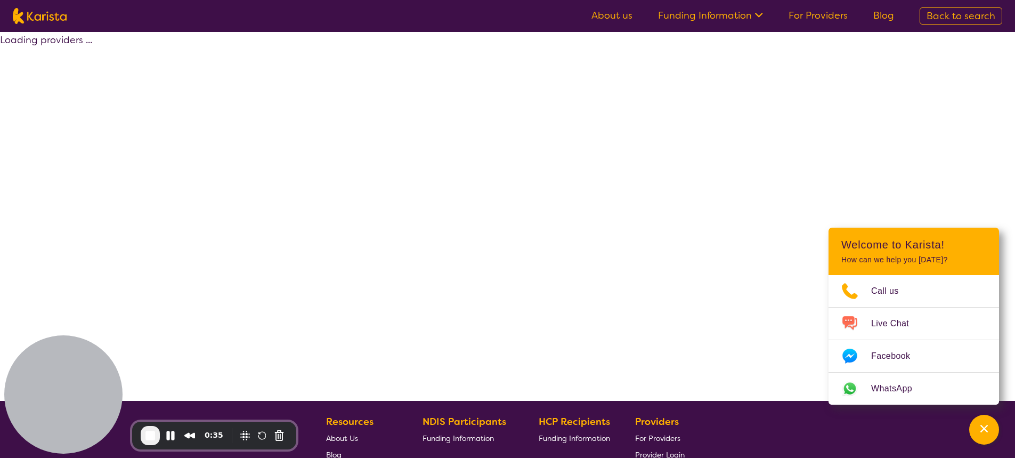
select select "by_score"
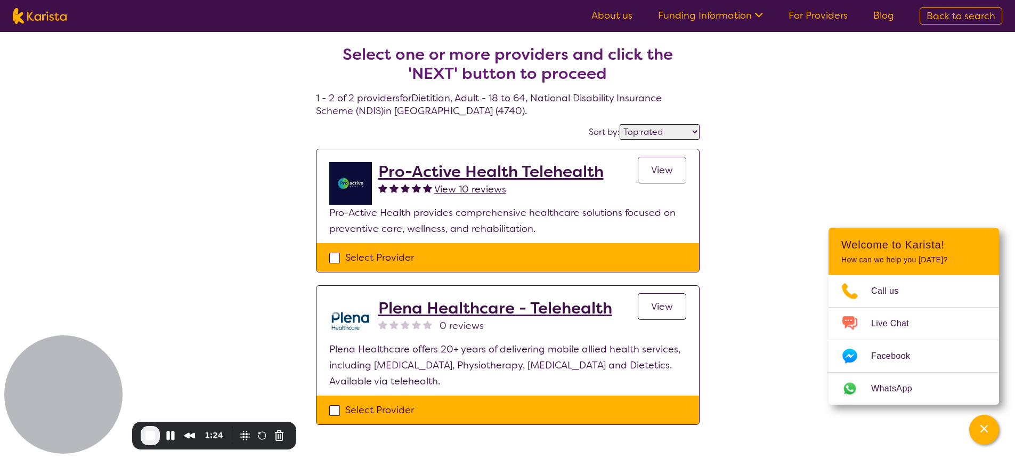
click at [664, 176] on span "View" at bounding box center [662, 170] width 22 height 13
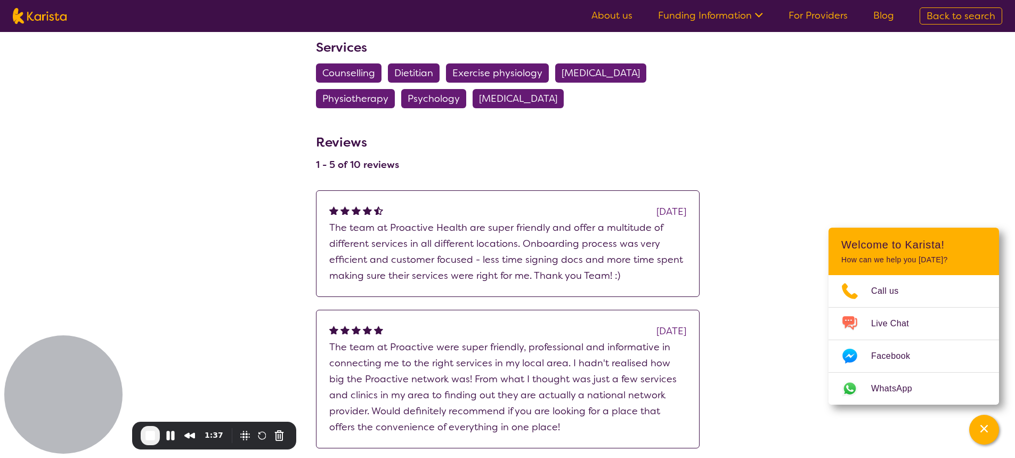
scroll to position [693, 0]
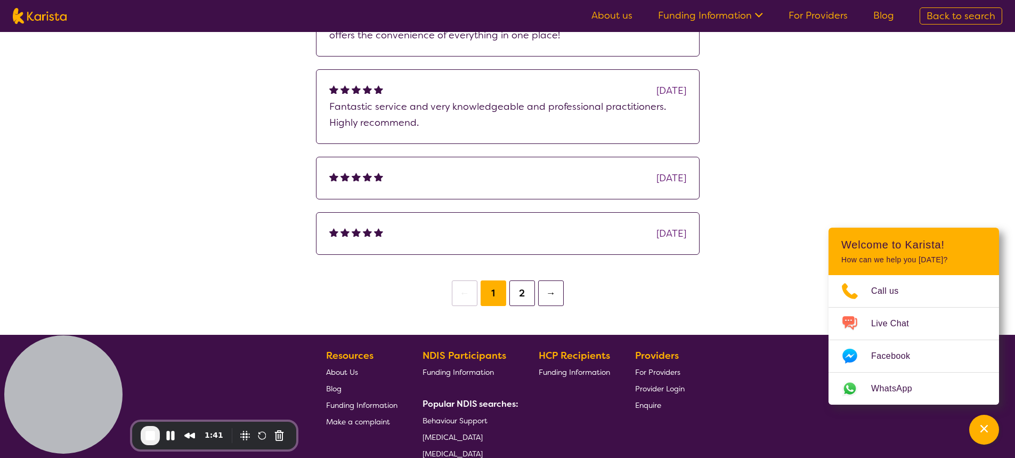
click at [518, 282] on button "2" at bounding box center [522, 293] width 26 height 26
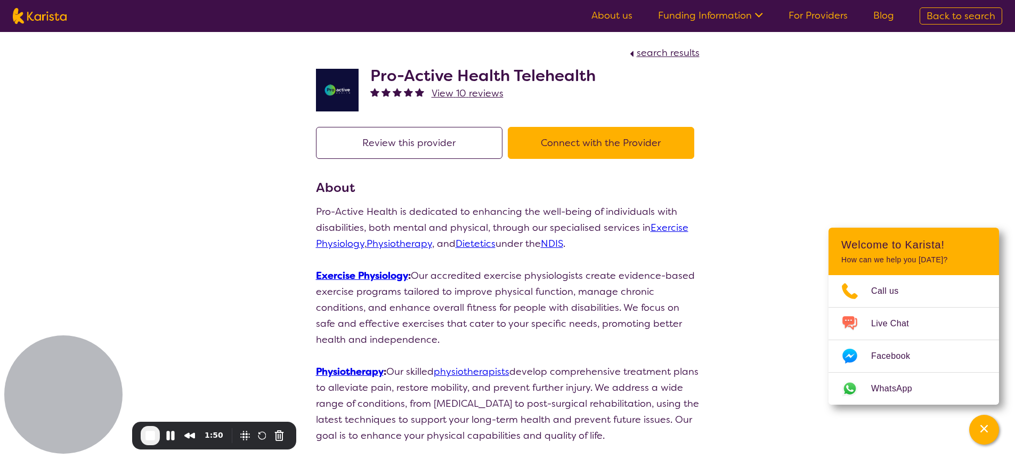
click at [587, 133] on button "Connect with the Provider" at bounding box center [601, 143] width 186 height 32
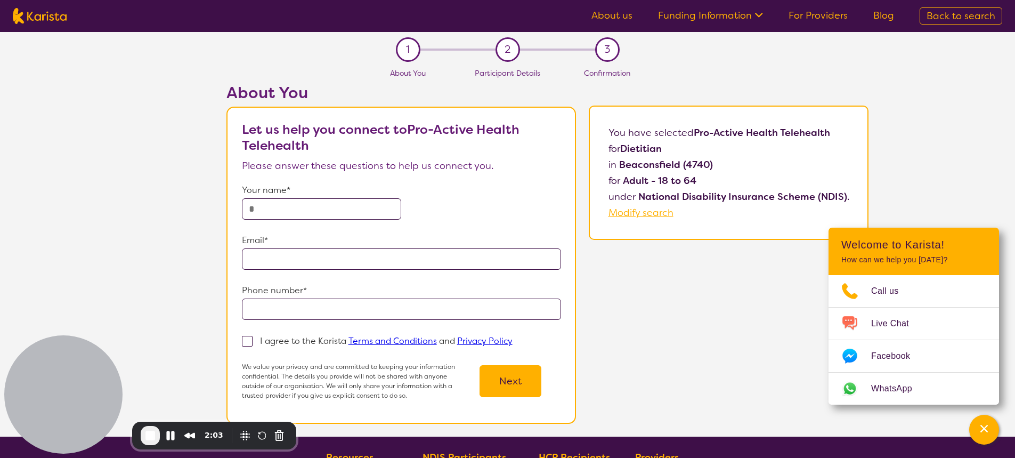
click at [346, 215] on input "text" at bounding box center [322, 208] width 160 height 21
type input "*"
type input "**********"
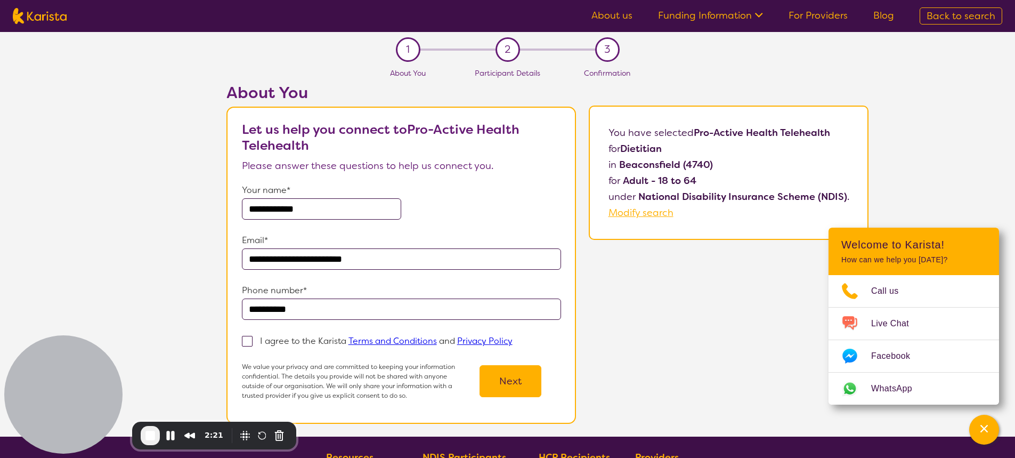
click at [247, 341] on span at bounding box center [247, 341] width 11 height 11
click at [512, 341] on input "I agree to the Karista Terms and Conditions and Privacy Policy" at bounding box center [515, 340] width 7 height 7
checkbox input "true"
click at [512, 380] on button "Next" at bounding box center [510, 381] width 62 height 32
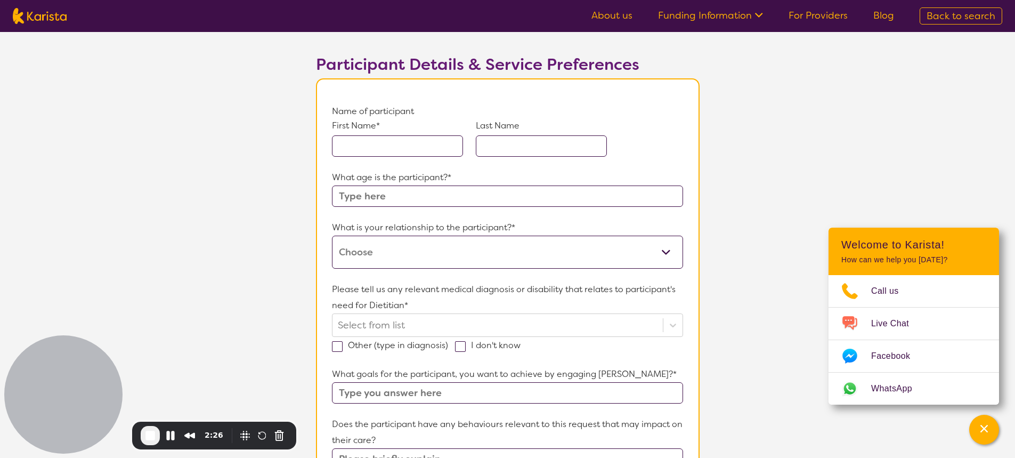
scroll to position [53, 0]
click at [393, 149] on input "text" at bounding box center [397, 146] width 131 height 21
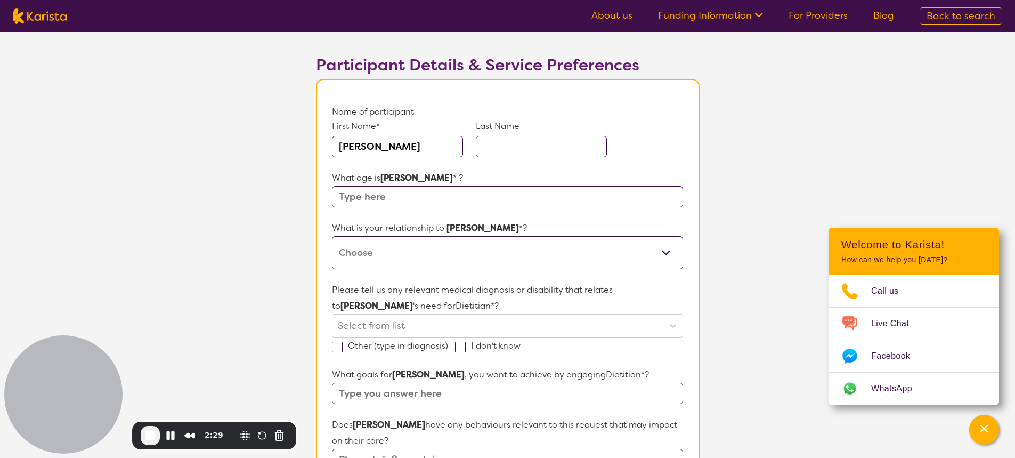
type input "Joanne"
type input "Flynn"
click at [393, 149] on input "Joanne" at bounding box center [397, 146] width 131 height 21
type input "Jenny"
type input "Test"
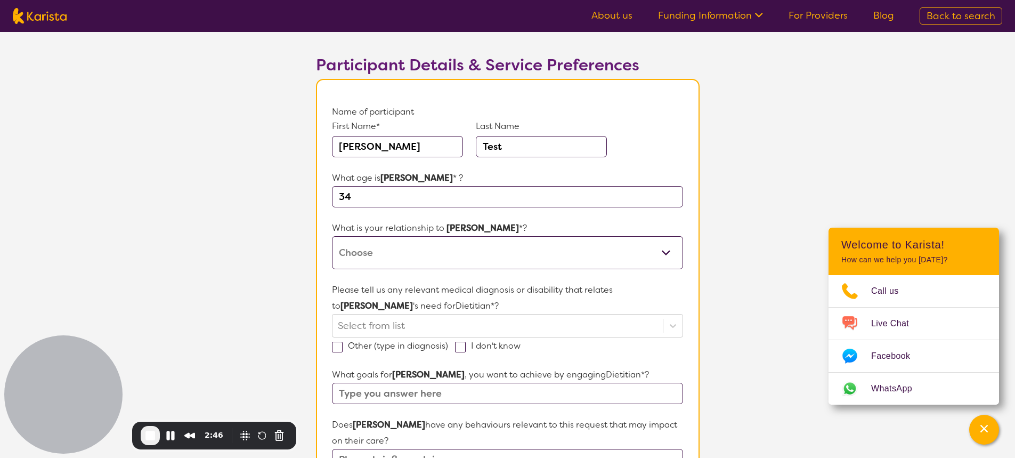
type input "34"
click at [490, 242] on select "This request is for myself I am their parent I am their child I am their spouse…" at bounding box center [507, 252] width 351 height 33
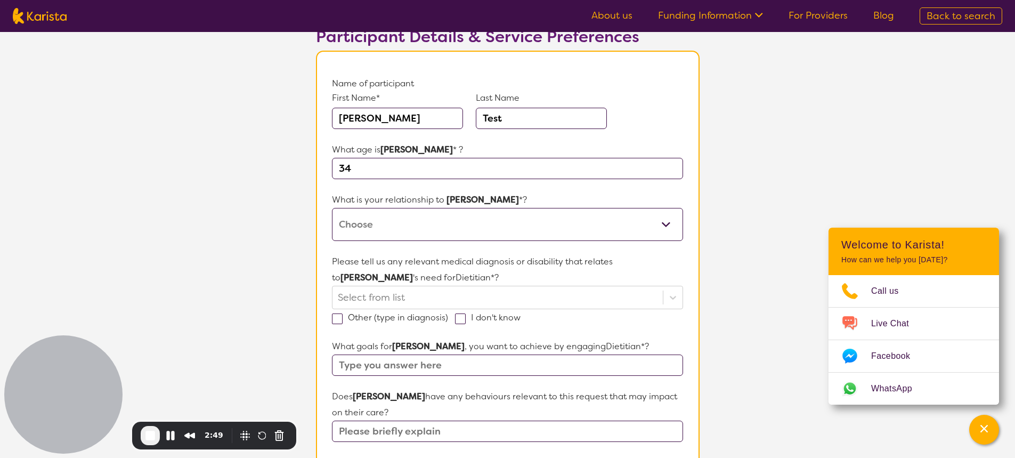
scroll to position [107, 0]
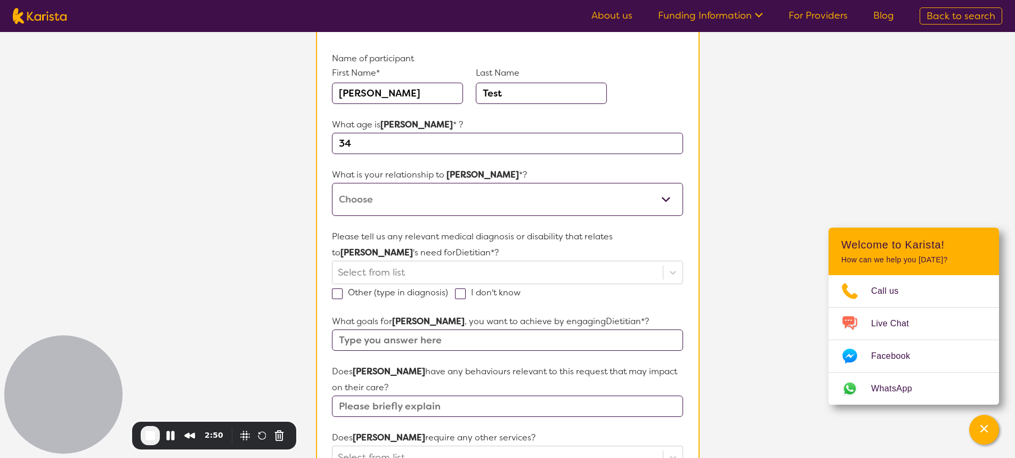
click at [490, 200] on select "This request is for myself I am their parent I am their child I am their spouse…" at bounding box center [507, 199] width 351 height 33
select select "I am their Support Coordinator"
click at [332, 183] on select "This request is for myself I am their parent I am their child I am their spouse…" at bounding box center [507, 199] width 351 height 33
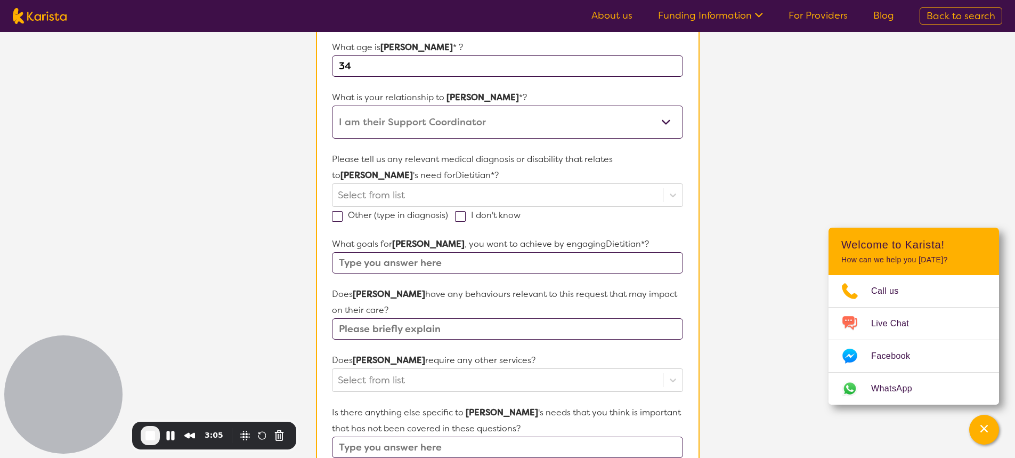
scroll to position [213, 0]
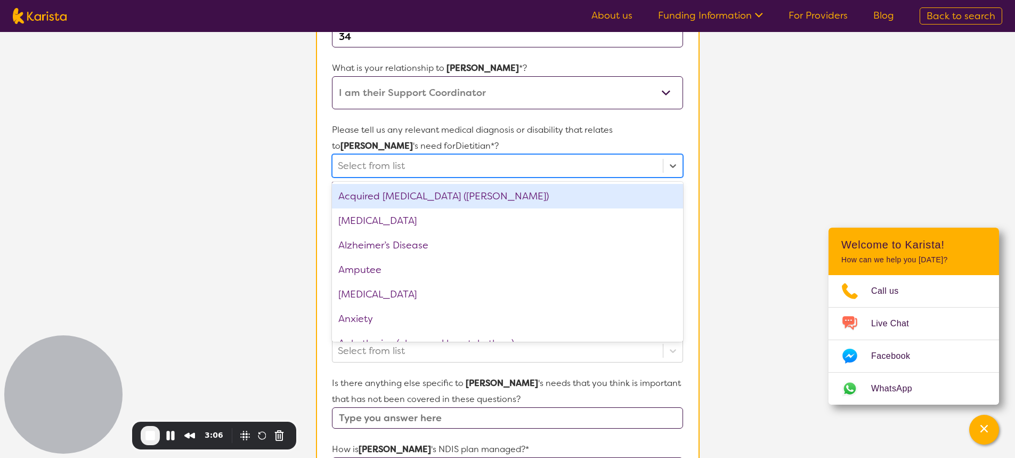
click at [443, 163] on div at bounding box center [497, 166] width 319 height 18
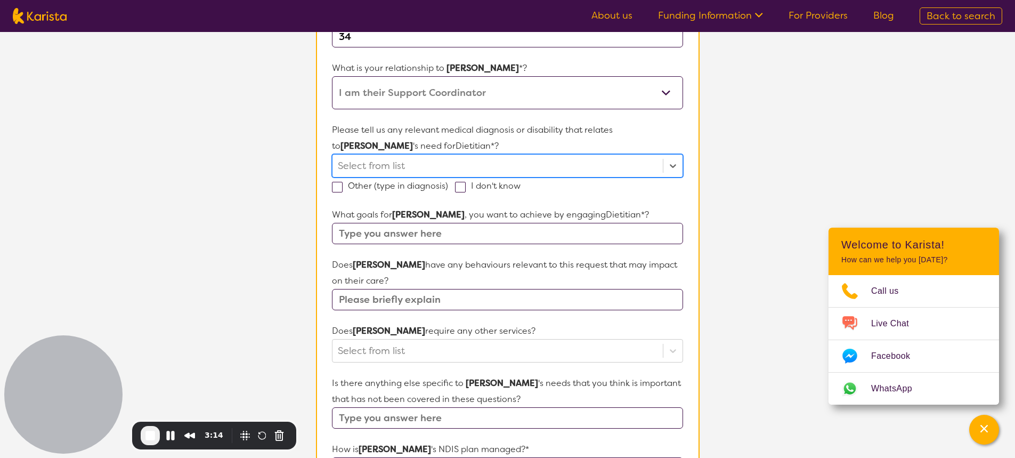
click at [463, 172] on div at bounding box center [497, 166] width 319 height 18
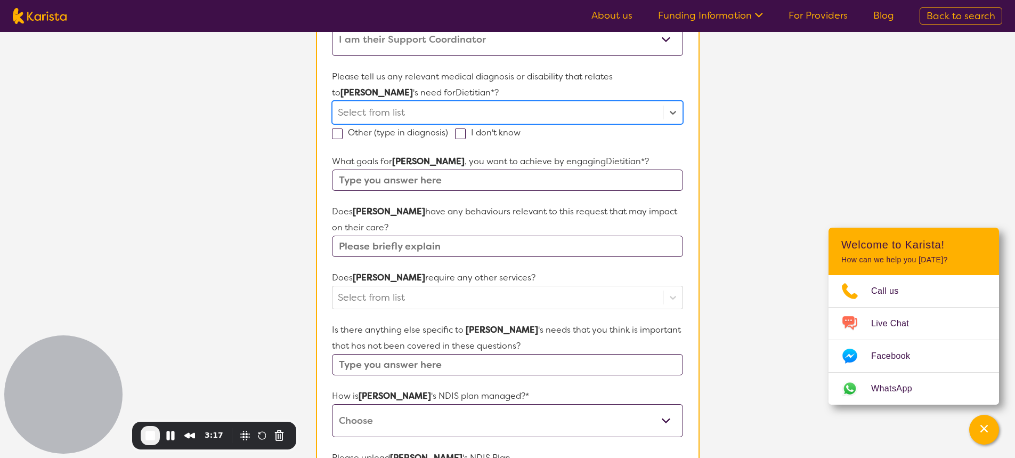
click at [460, 134] on span at bounding box center [460, 133] width 11 height 11
click at [520, 134] on input "I don't know" at bounding box center [523, 131] width 7 height 7
checkbox input "true"
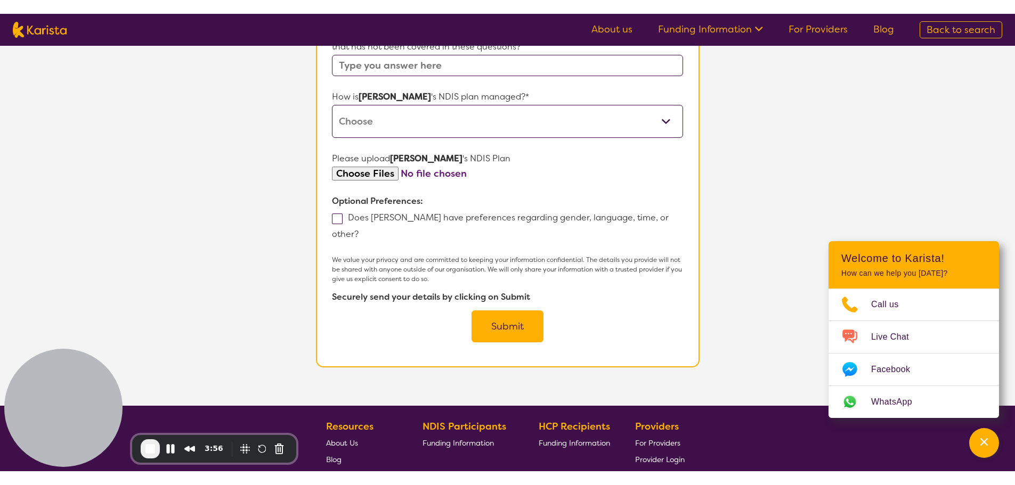
scroll to position [586, 0]
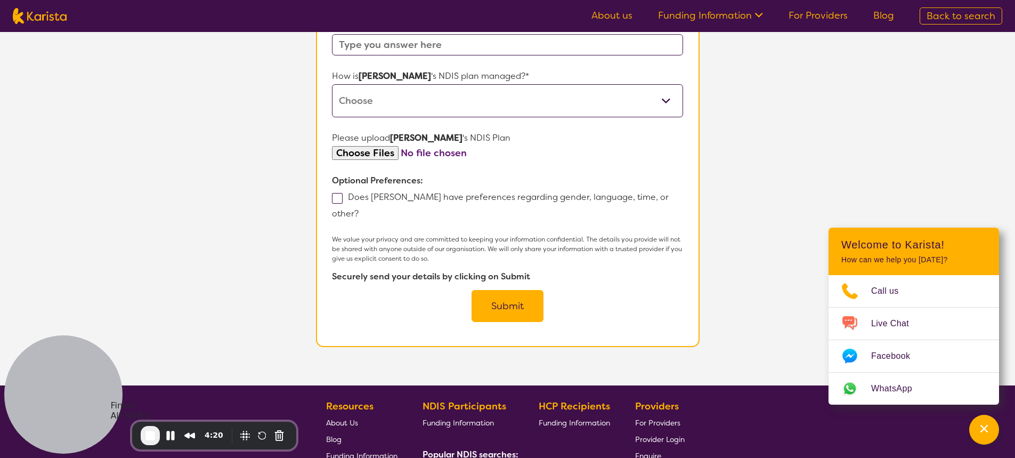
click at [151, 433] on span "End Recording" at bounding box center [150, 435] width 13 height 13
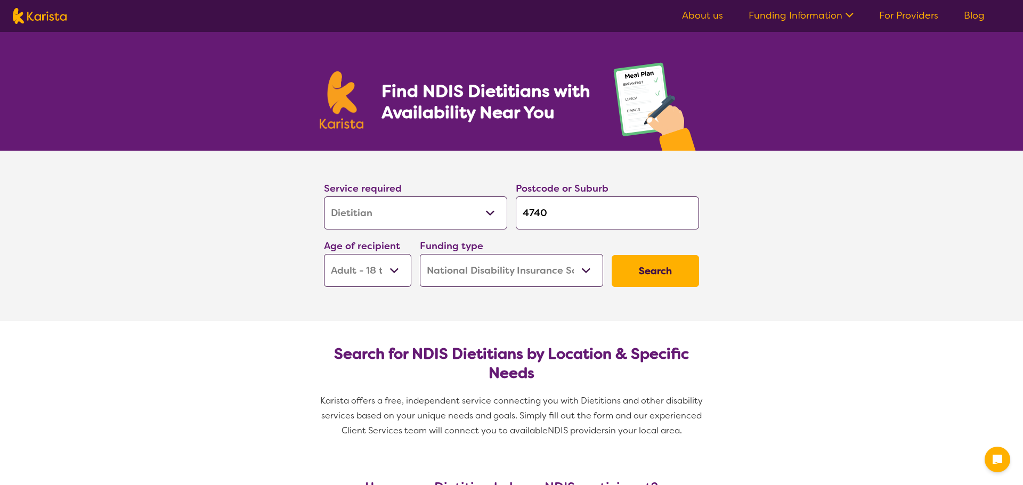
select select "Dietitian"
select select "AD"
select select "NDIS"
select select "Dietitian"
select select "AD"
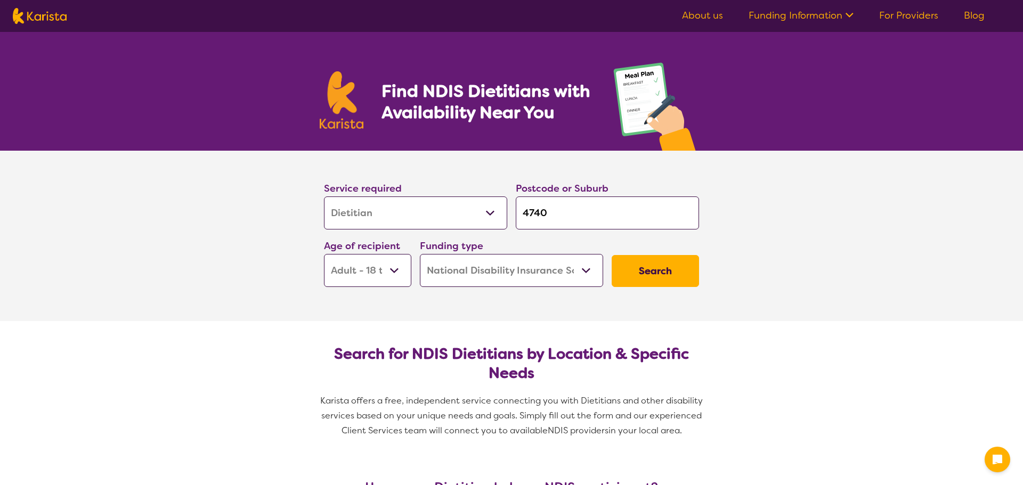
select select "NDIS"
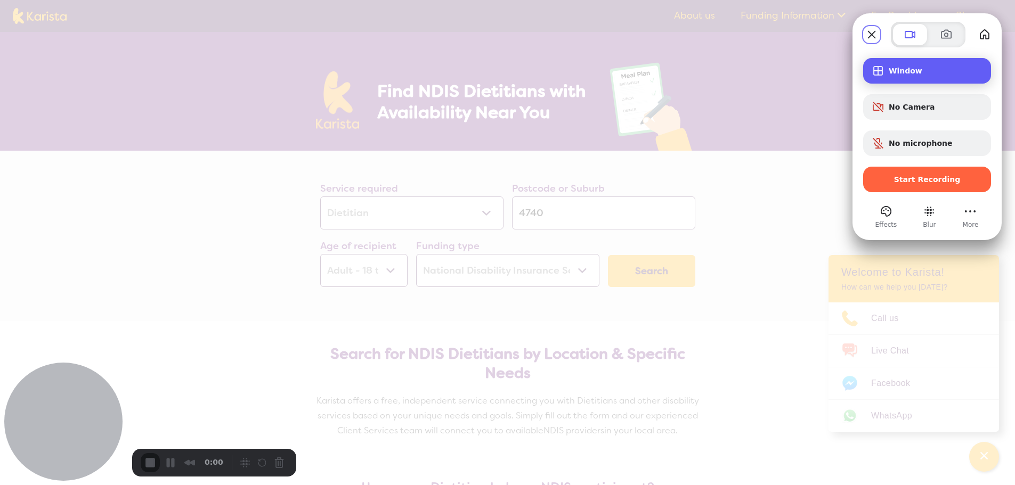
click at [916, 67] on span "Window" at bounding box center [936, 71] width 94 height 9
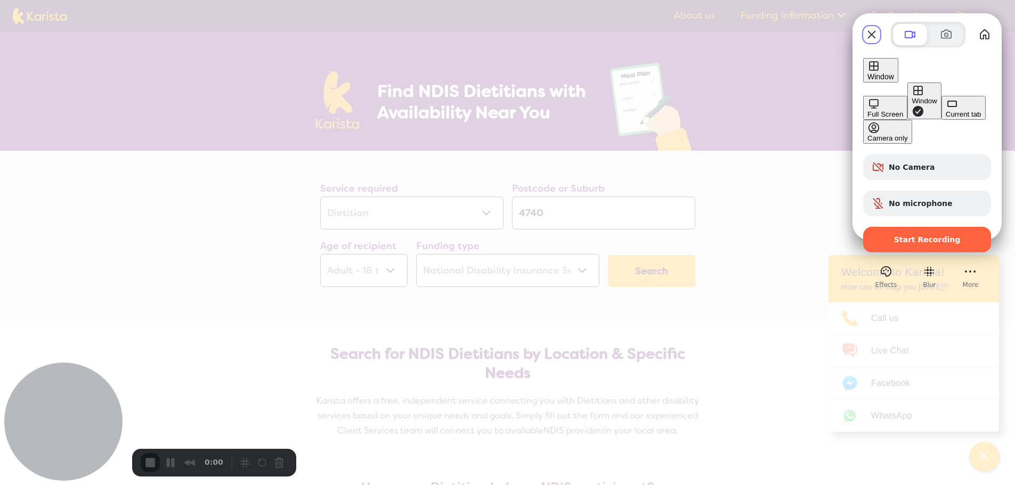
click at [946, 118] on div "Current tab" at bounding box center [964, 114] width 36 height 8
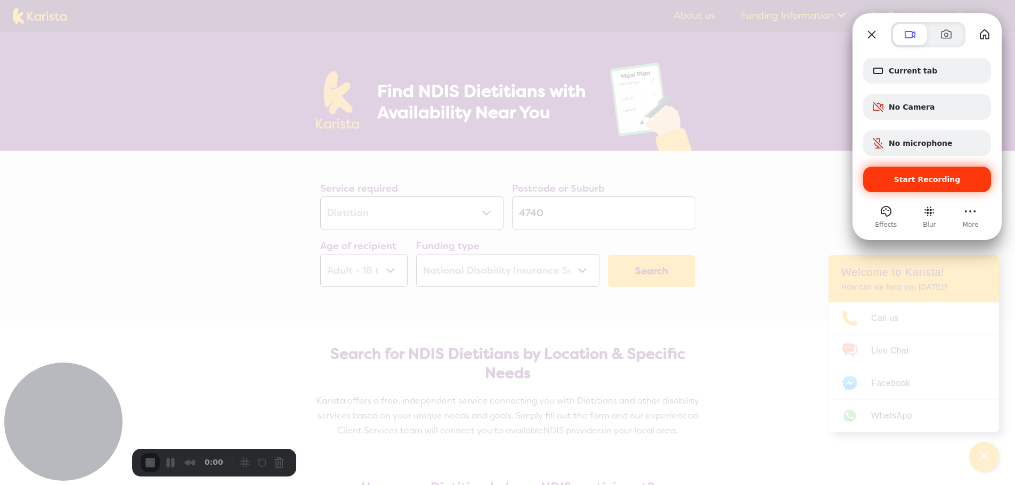
click at [911, 177] on span "Start Recording" at bounding box center [927, 179] width 67 height 9
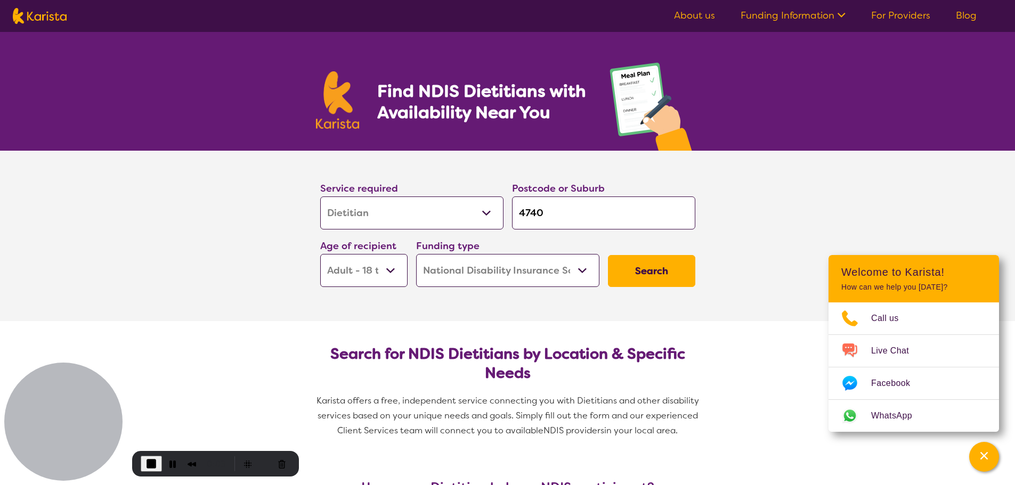
click at [287, 83] on div "Find NDIS Dietitians with Availability Near You" at bounding box center [507, 91] width 1015 height 119
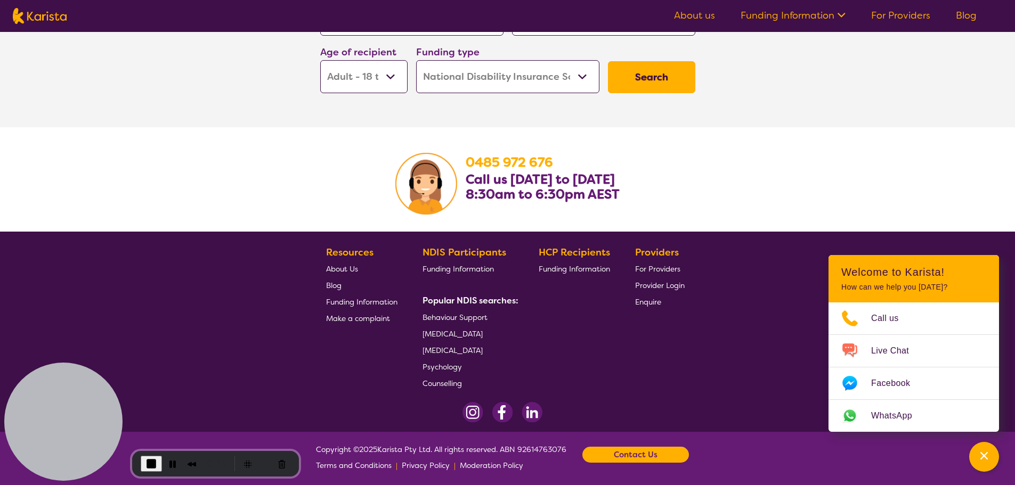
scroll to position [1794, 0]
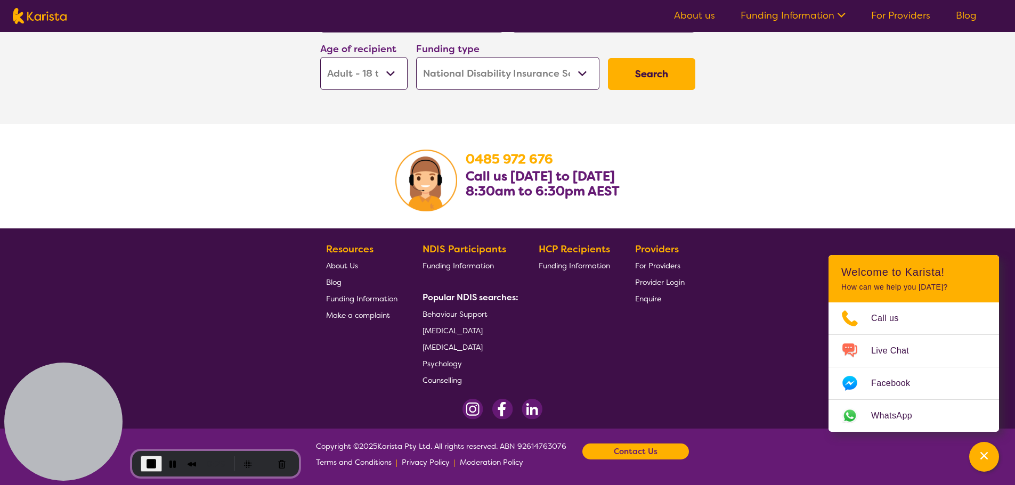
click at [443, 328] on span "[MEDICAL_DATA]" at bounding box center [452, 331] width 60 height 10
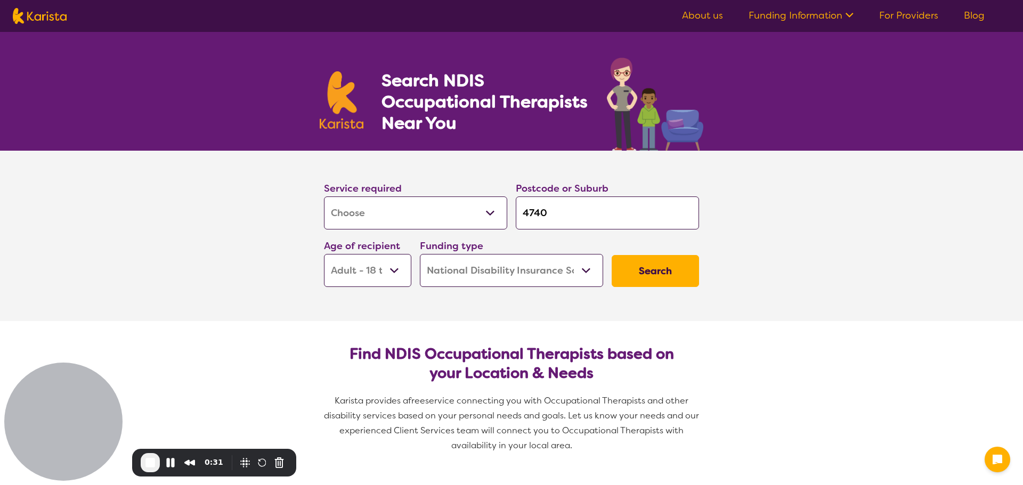
select select "[MEDICAL_DATA]"
select select "AD"
select select "NDIS"
select select "[MEDICAL_DATA]"
select select "AD"
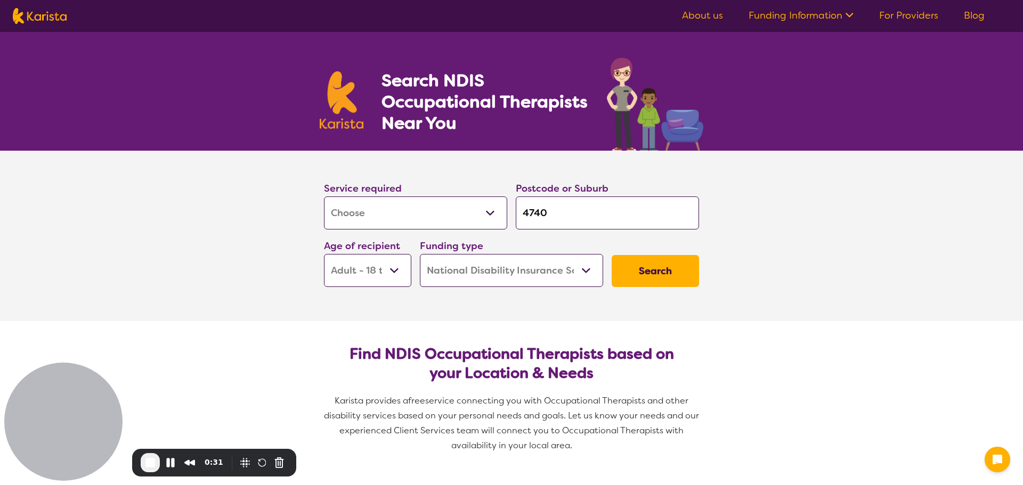
select select "NDIS"
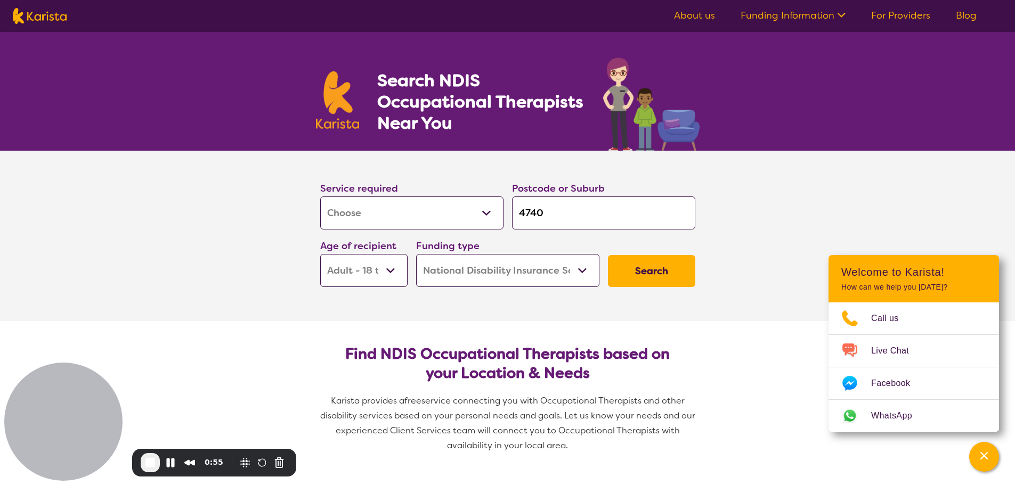
click at [376, 271] on select "Early Childhood - 0 to 9 Child - 10 to 11 Adolescent - 12 to 17 Adult - 18 to 6…" at bounding box center [363, 270] width 87 height 33
click at [320, 254] on select "Early Childhood - 0 to 9 Child - 10 to 11 Adolescent - 12 to 17 Adult - 18 to 6…" at bounding box center [363, 270] width 87 height 33
click at [681, 283] on button "Search" at bounding box center [651, 271] width 87 height 32
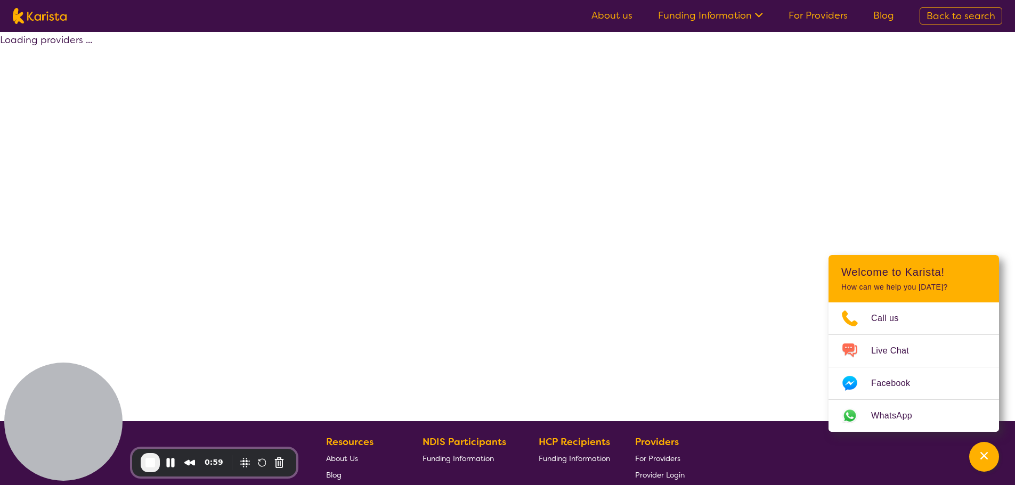
select select "by_score"
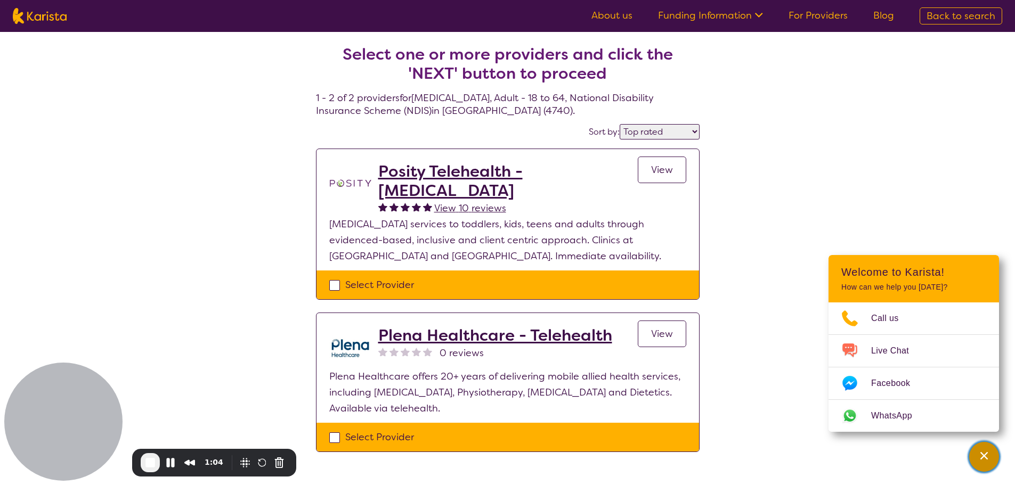
click at [980, 459] on icon "Channel Menu" at bounding box center [983, 455] width 7 height 7
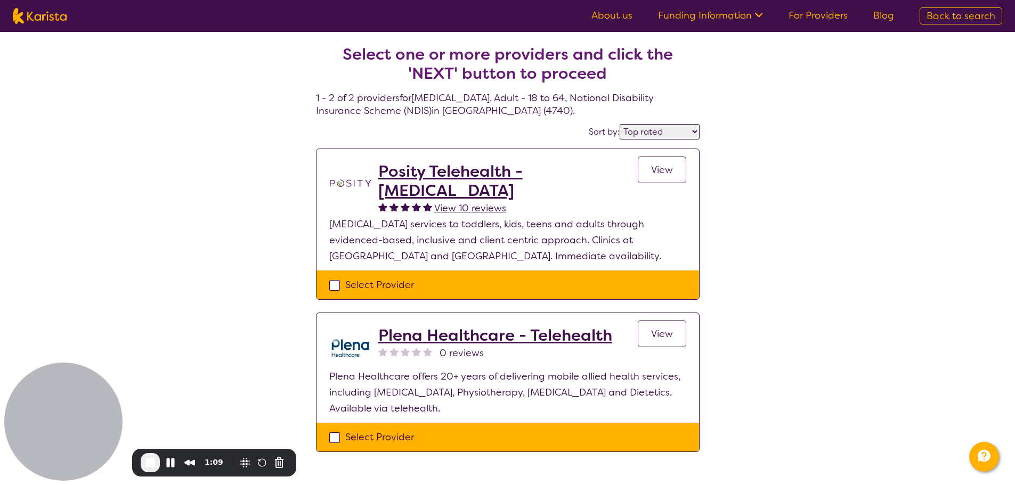
click at [493, 332] on h2 "Plena Healthcare - Telehealth" at bounding box center [495, 335] width 234 height 19
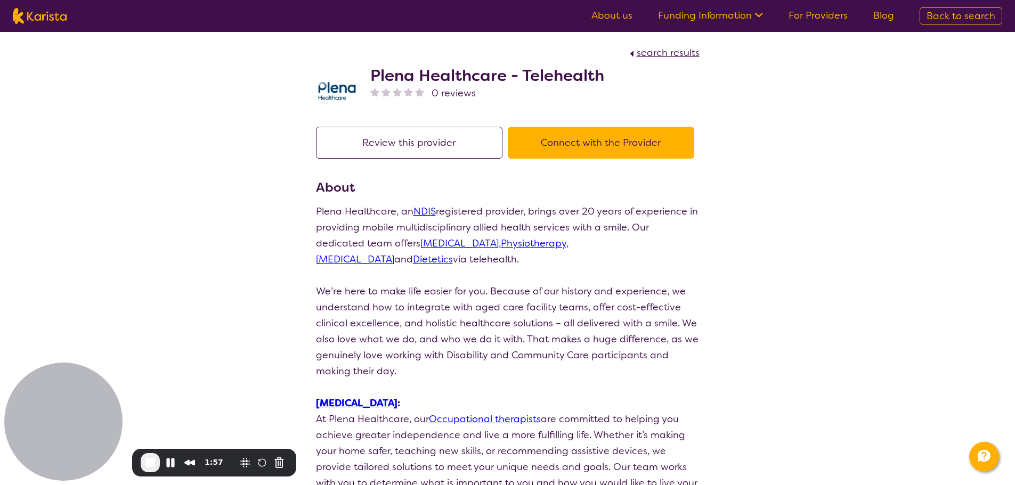
click at [655, 51] on span "search results" at bounding box center [668, 52] width 63 height 13
select select "by_score"
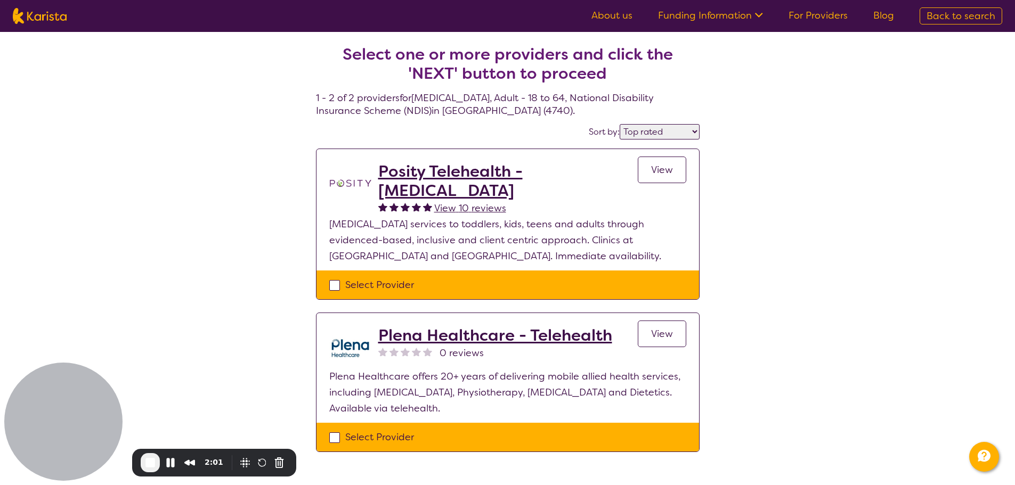
click at [488, 171] on h2 "Posity Telehealth - [MEDICAL_DATA]" at bounding box center [507, 181] width 259 height 38
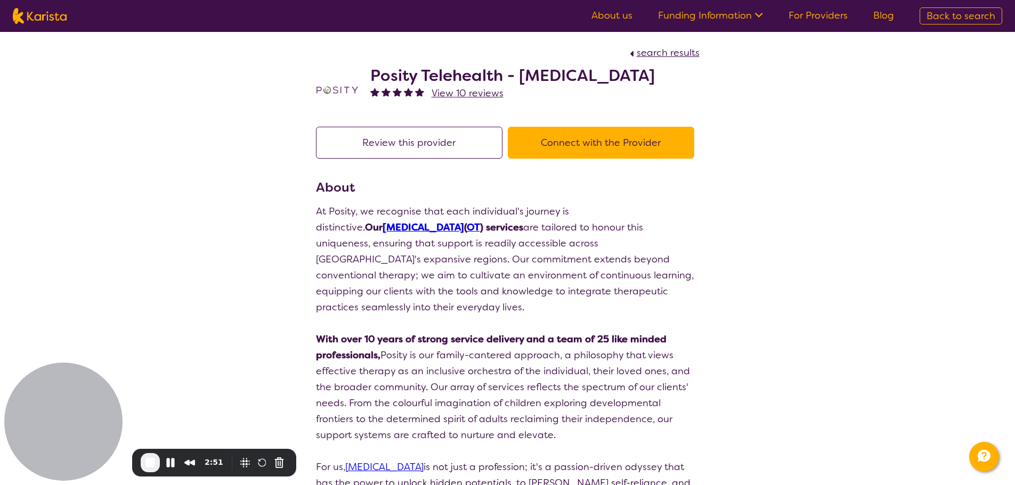
click at [671, 52] on span "search results" at bounding box center [668, 52] width 63 height 13
select select "by_score"
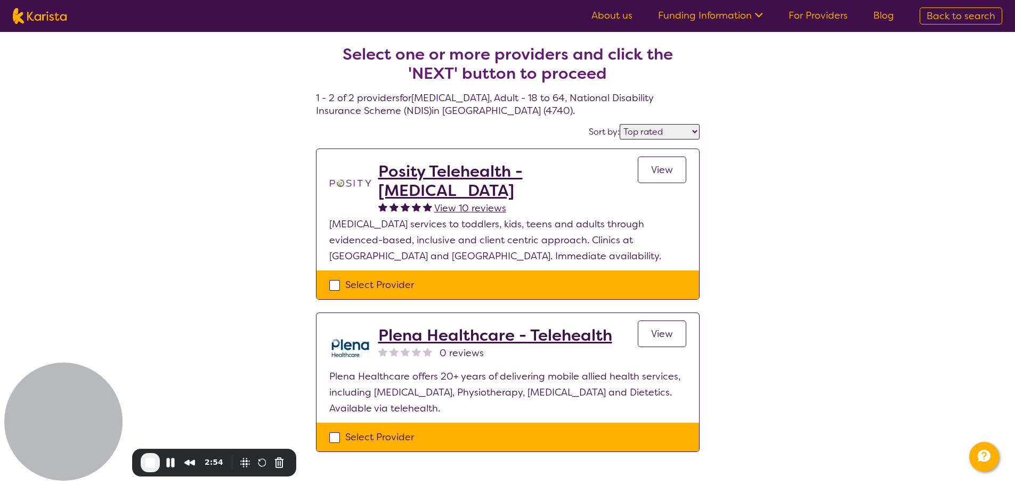
click at [339, 286] on div "Select Provider" at bounding box center [507, 285] width 357 height 16
checkbox input "true"
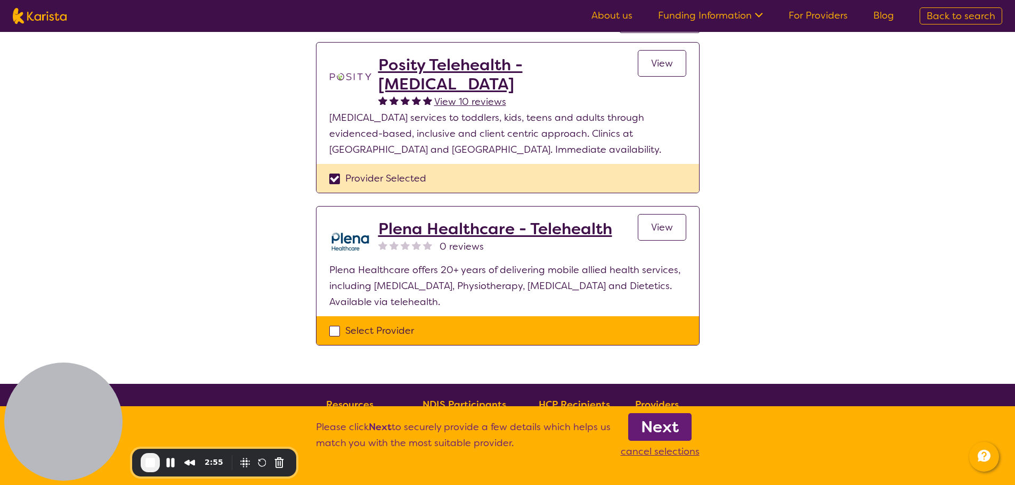
click at [339, 336] on div "Select Provider" at bounding box center [507, 331] width 357 height 16
checkbox input "true"
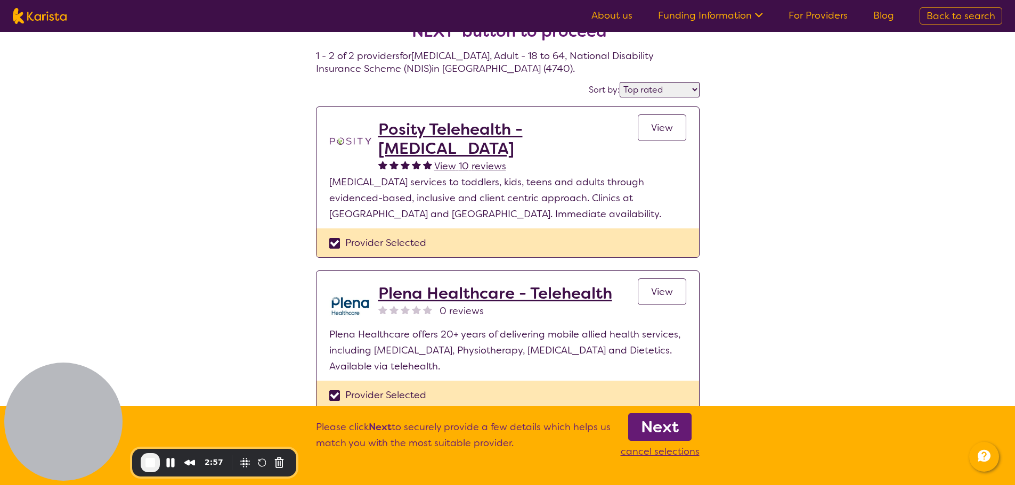
scroll to position [107, 0]
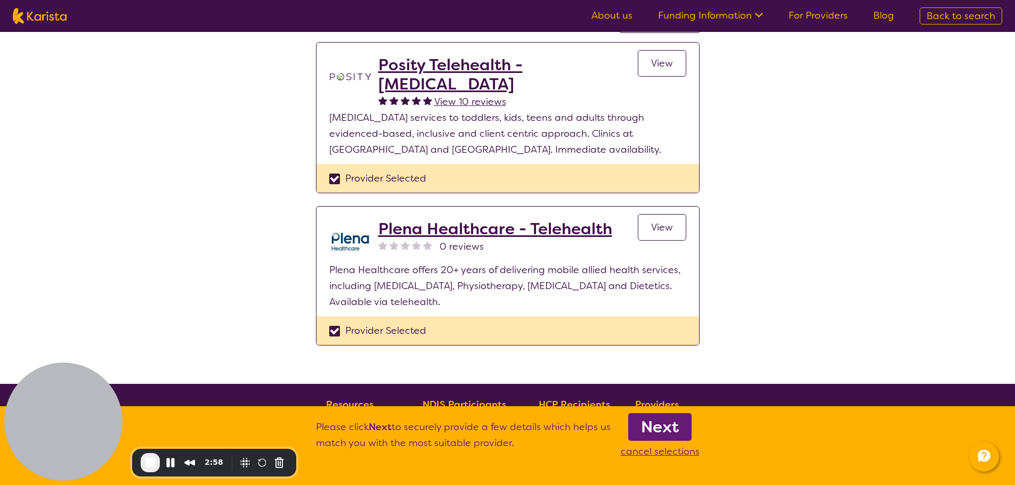
click at [675, 431] on b "Next" at bounding box center [660, 427] width 38 height 21
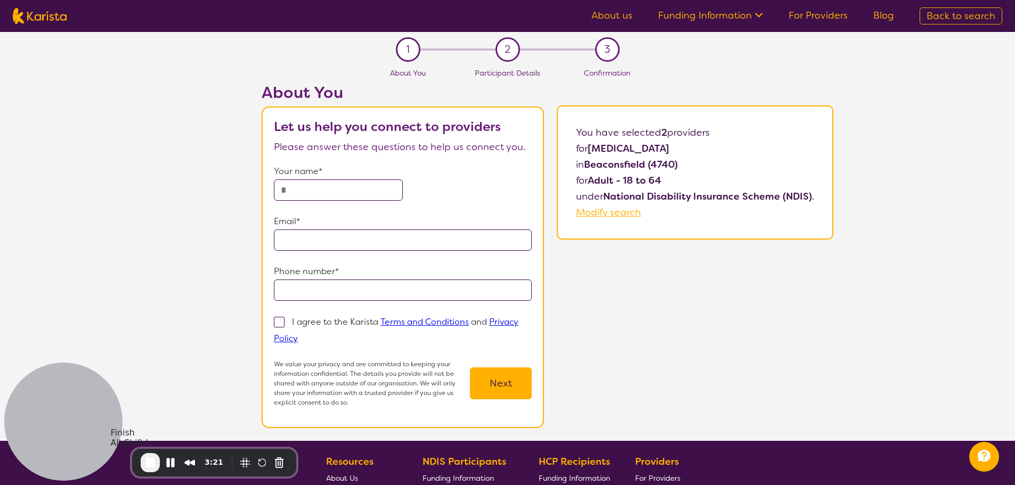
click at [143, 465] on button "End Recording" at bounding box center [150, 462] width 19 height 19
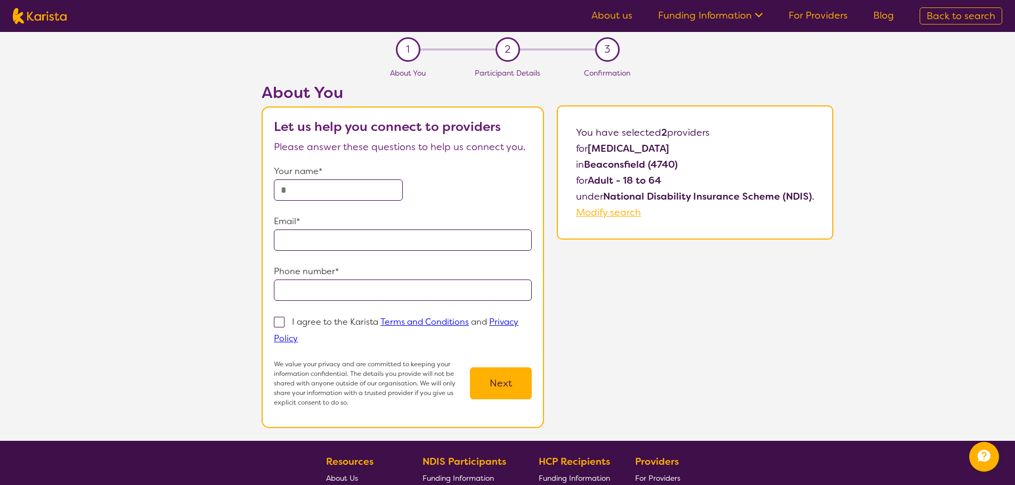
click at [27, 22] on img at bounding box center [40, 16] width 54 height 16
select select "[MEDICAL_DATA]"
select select "AD"
select select "NDIS"
